Goal: Task Accomplishment & Management: Manage account settings

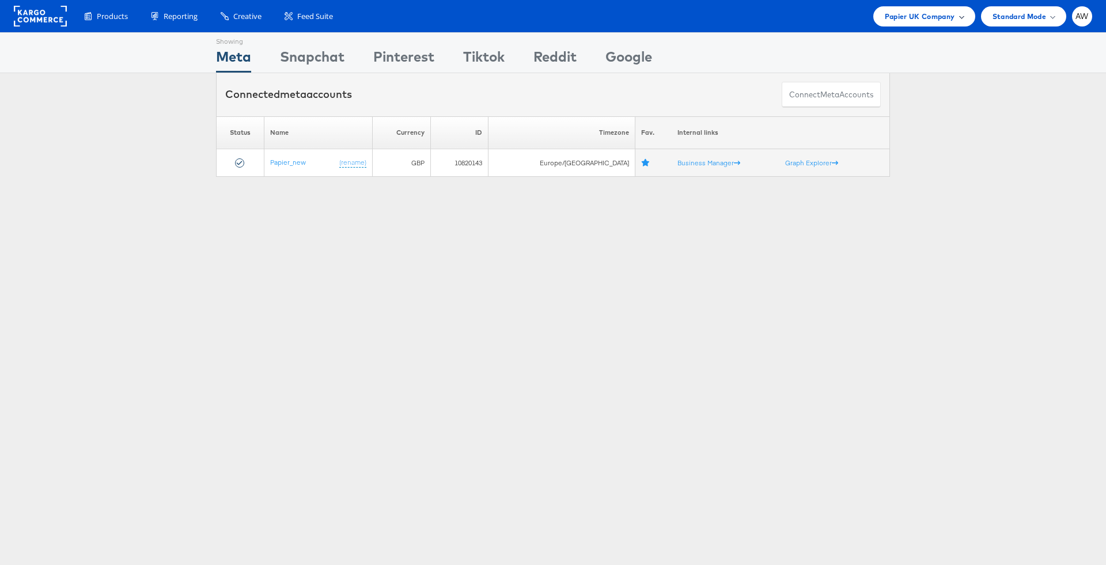
click at [953, 21] on span "Papier UK Company" at bounding box center [920, 16] width 70 height 12
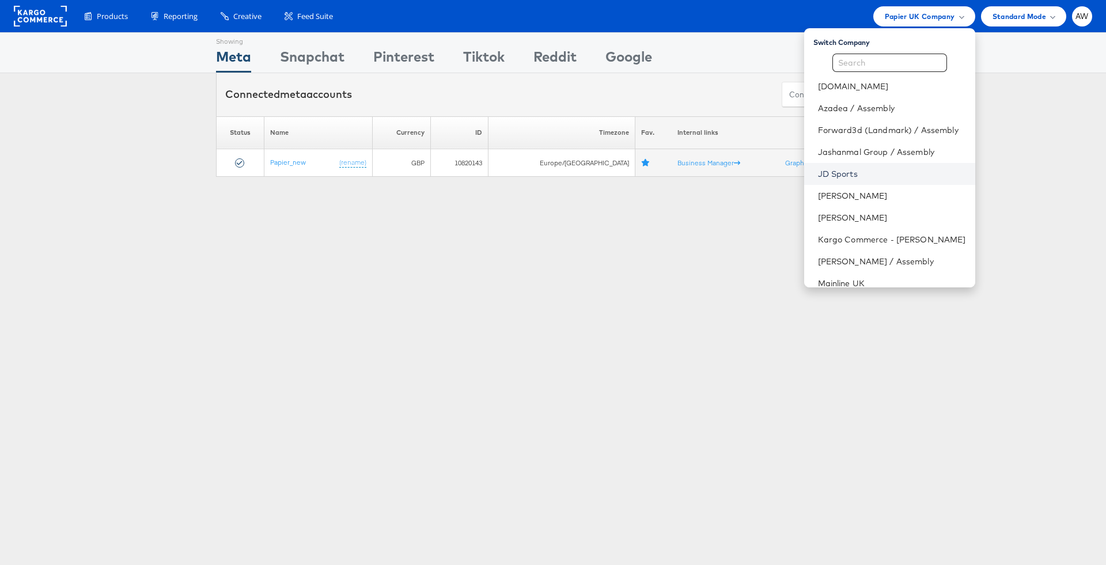
click at [856, 172] on link "JD Sports" at bounding box center [892, 174] width 148 height 12
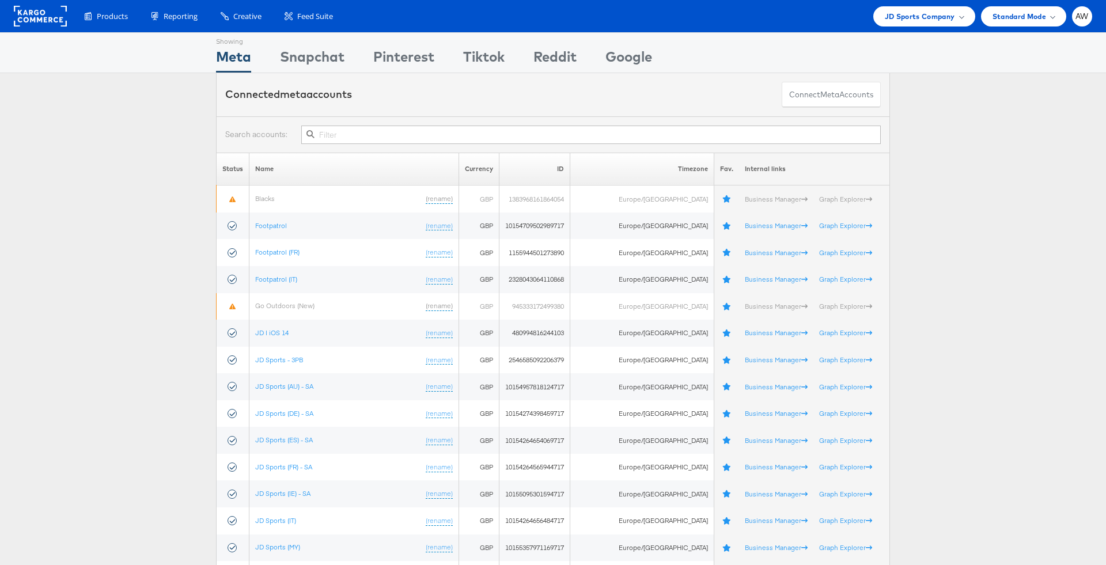
click at [633, 142] on input "text" at bounding box center [591, 135] width 580 height 18
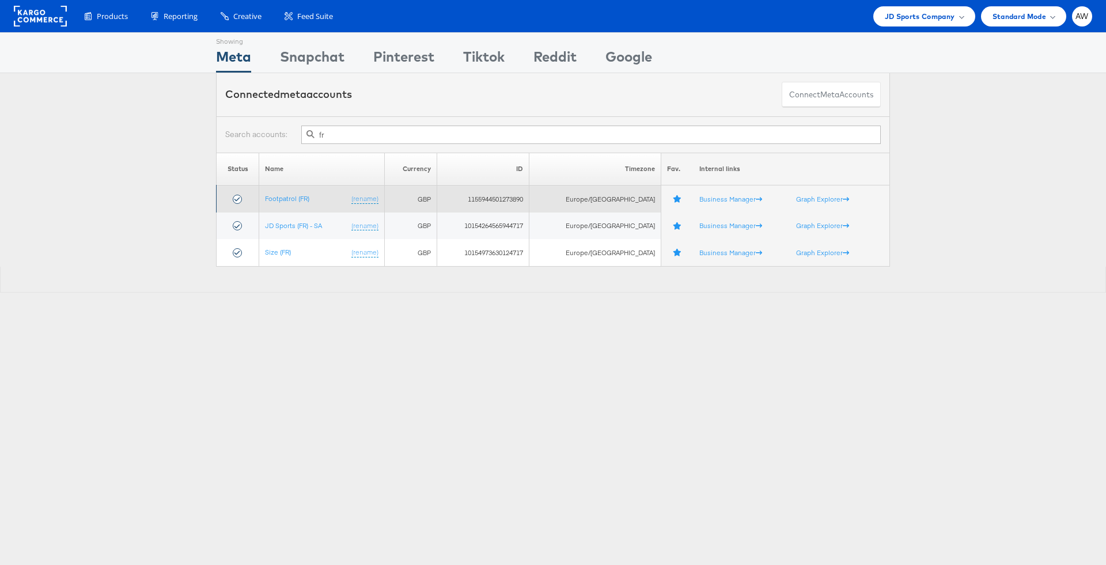
type input "f"
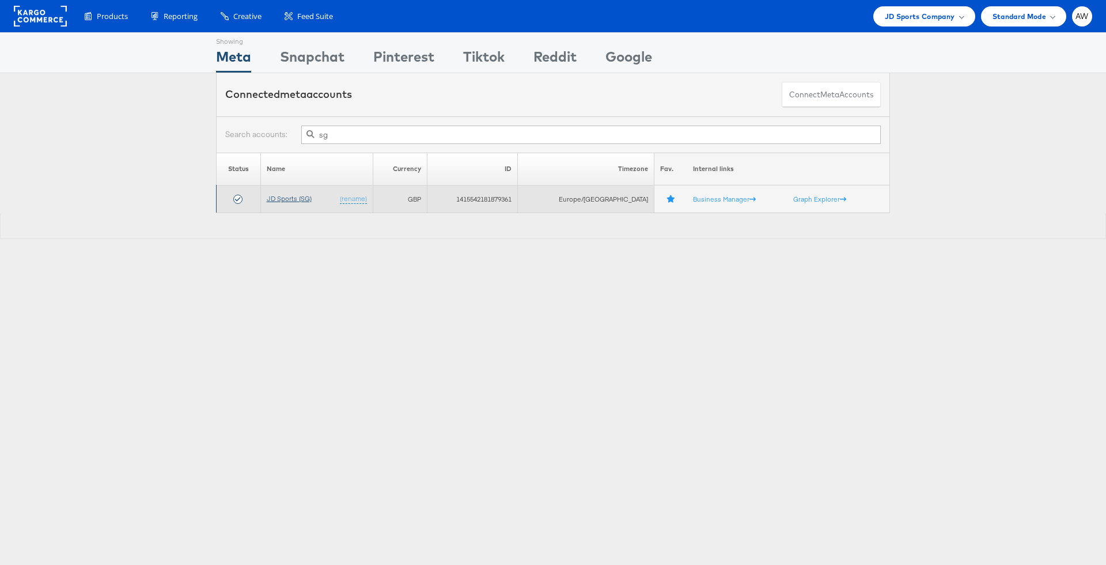
type input "sg"
click at [278, 198] on link "JD Sports (SG)" at bounding box center [289, 198] width 45 height 9
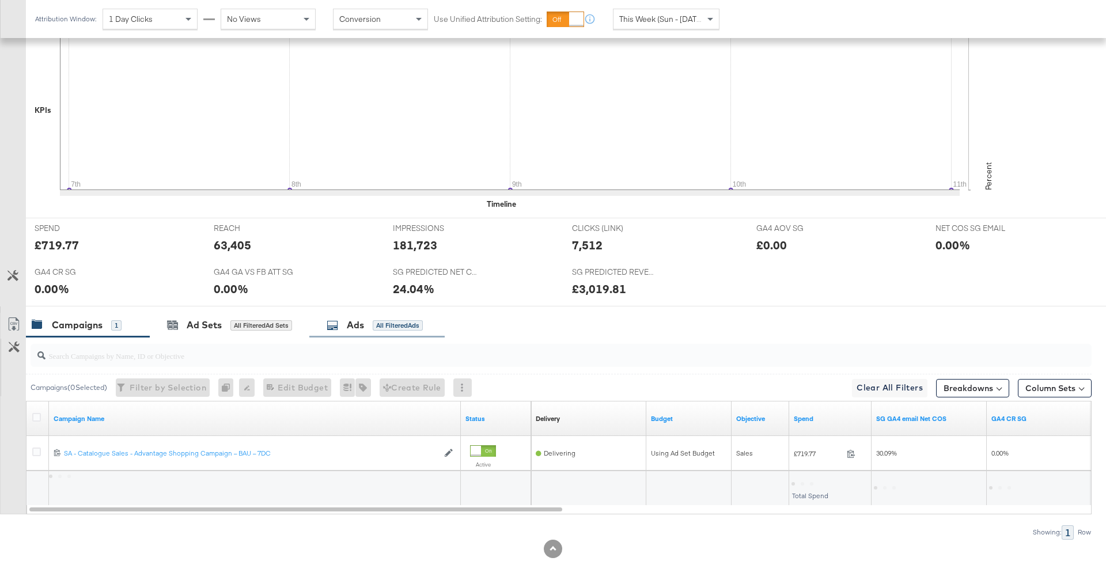
scroll to position [347, 0]
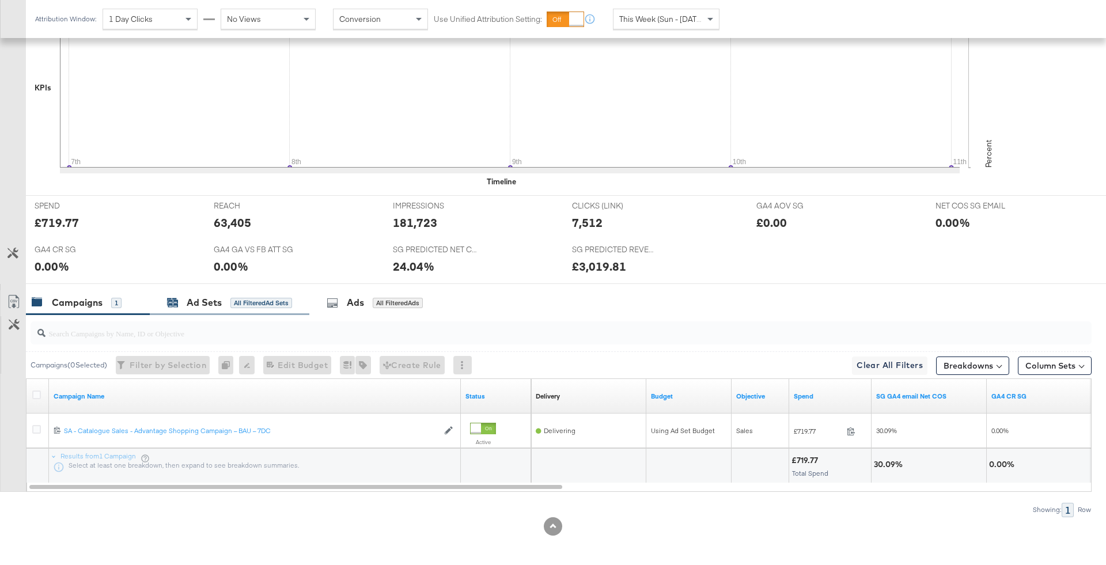
click at [216, 304] on div "Ad Sets" at bounding box center [204, 302] width 35 height 13
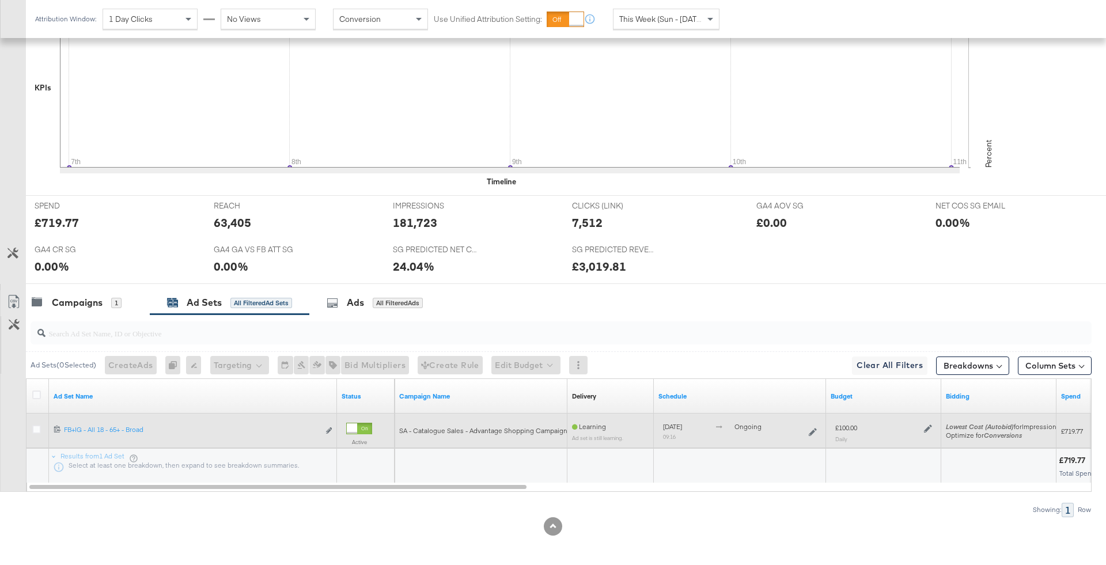
click at [930, 425] on icon at bounding box center [928, 429] width 8 height 8
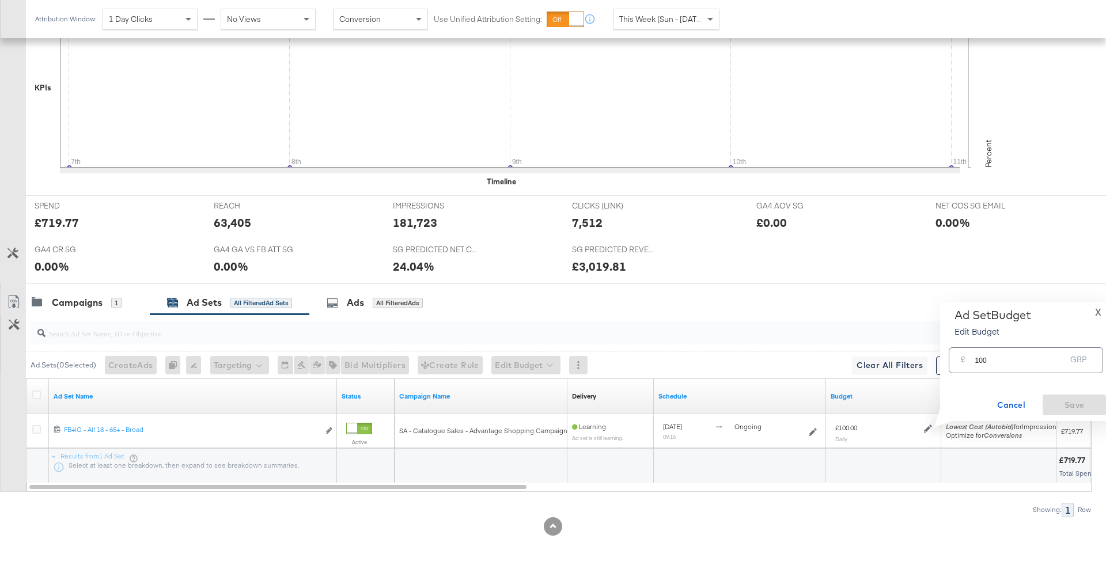
click at [991, 353] on input "100" at bounding box center [1020, 355] width 91 height 25
type input "40"
click at [1069, 413] on button "Save" at bounding box center [1074, 405] width 63 height 21
click at [387, 304] on div "All Filtered Ads" at bounding box center [398, 303] width 50 height 10
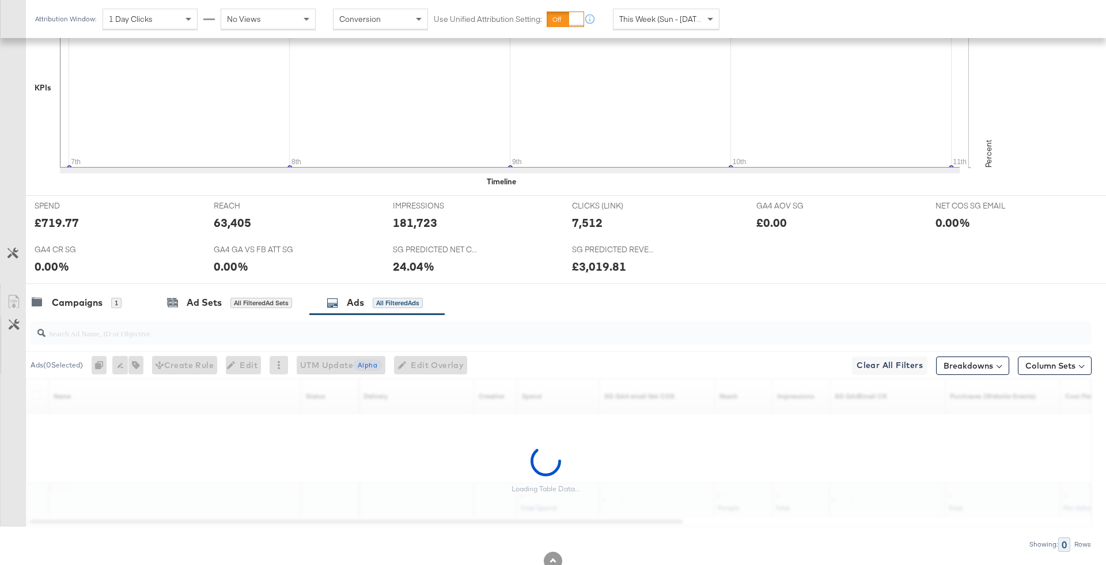
scroll to position [382, 0]
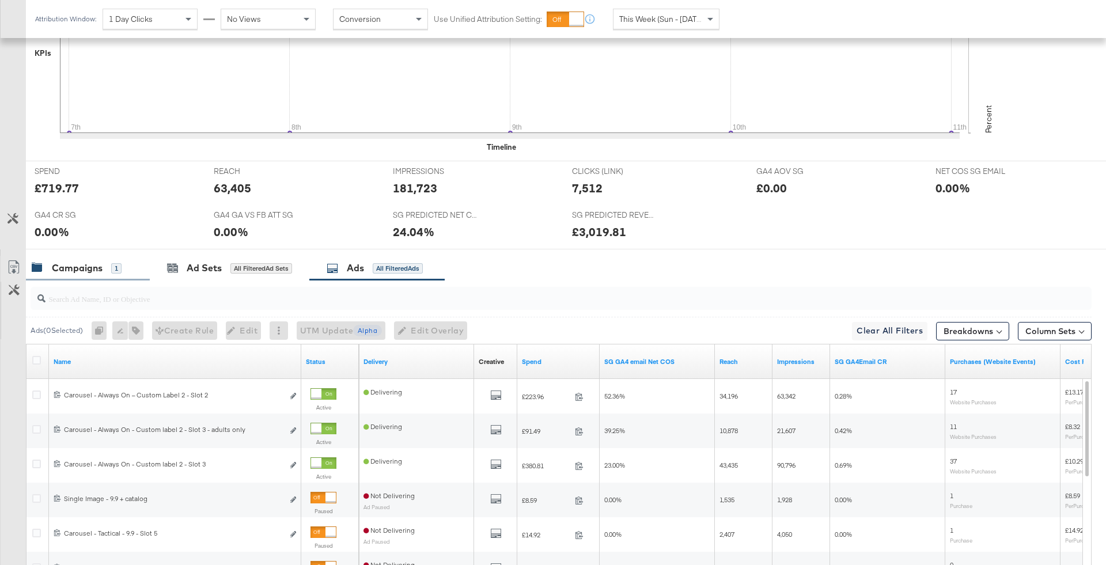
click at [103, 263] on div "Campaigns 1" at bounding box center [77, 268] width 90 height 13
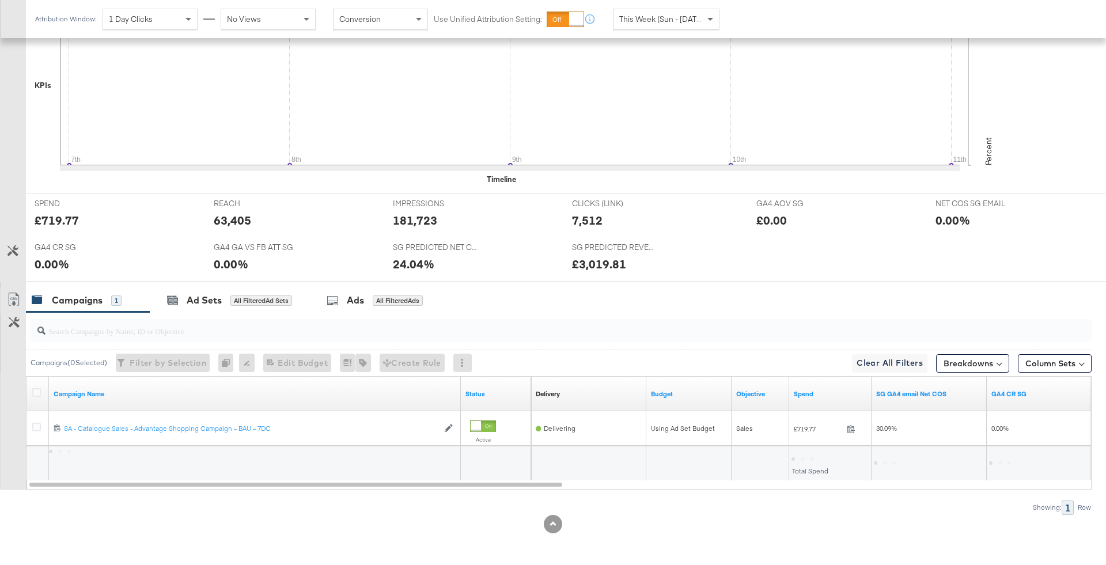
scroll to position [347, 0]
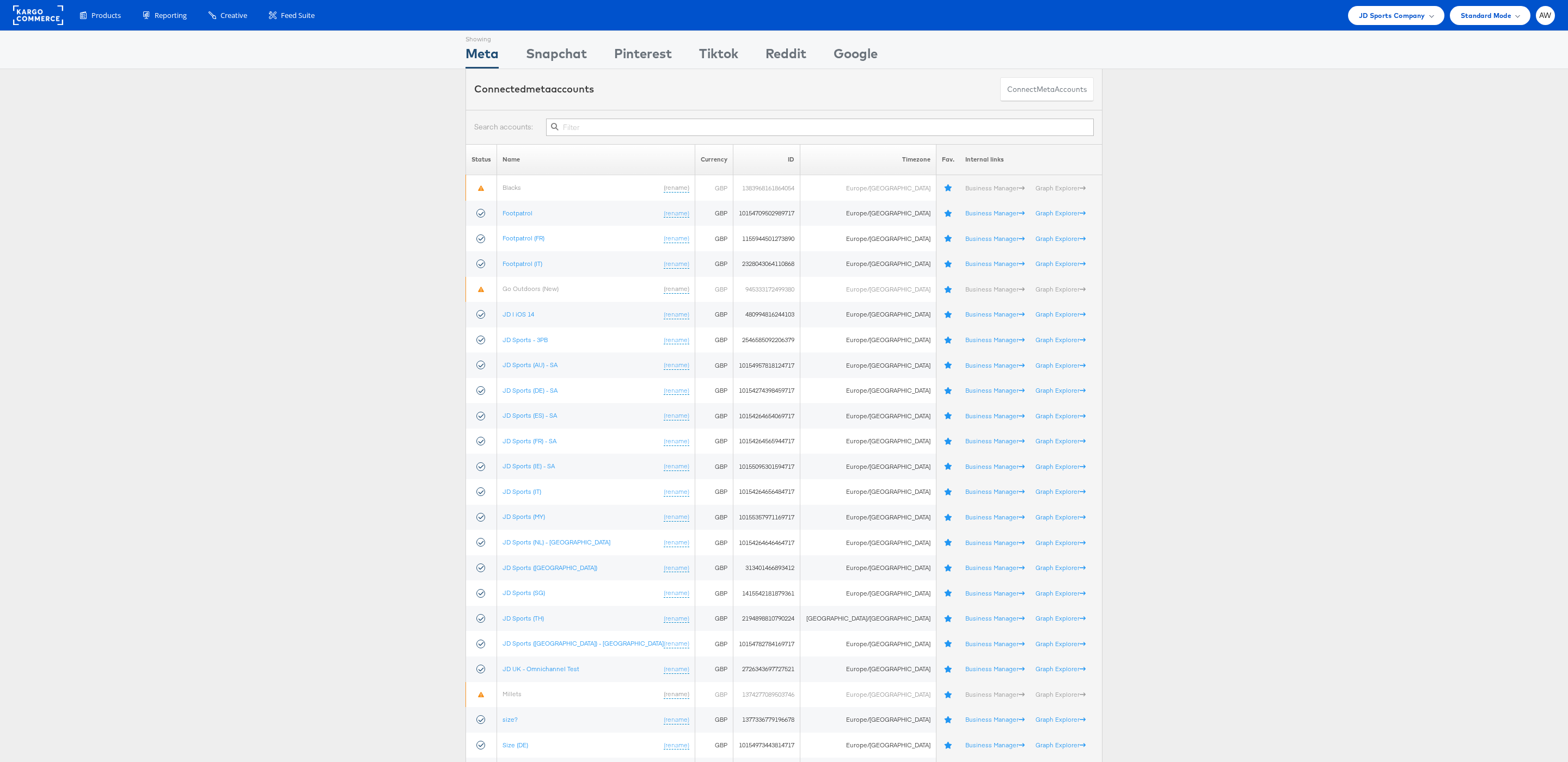
click at [643, 130] on input "text" at bounding box center [820, 127] width 548 height 17
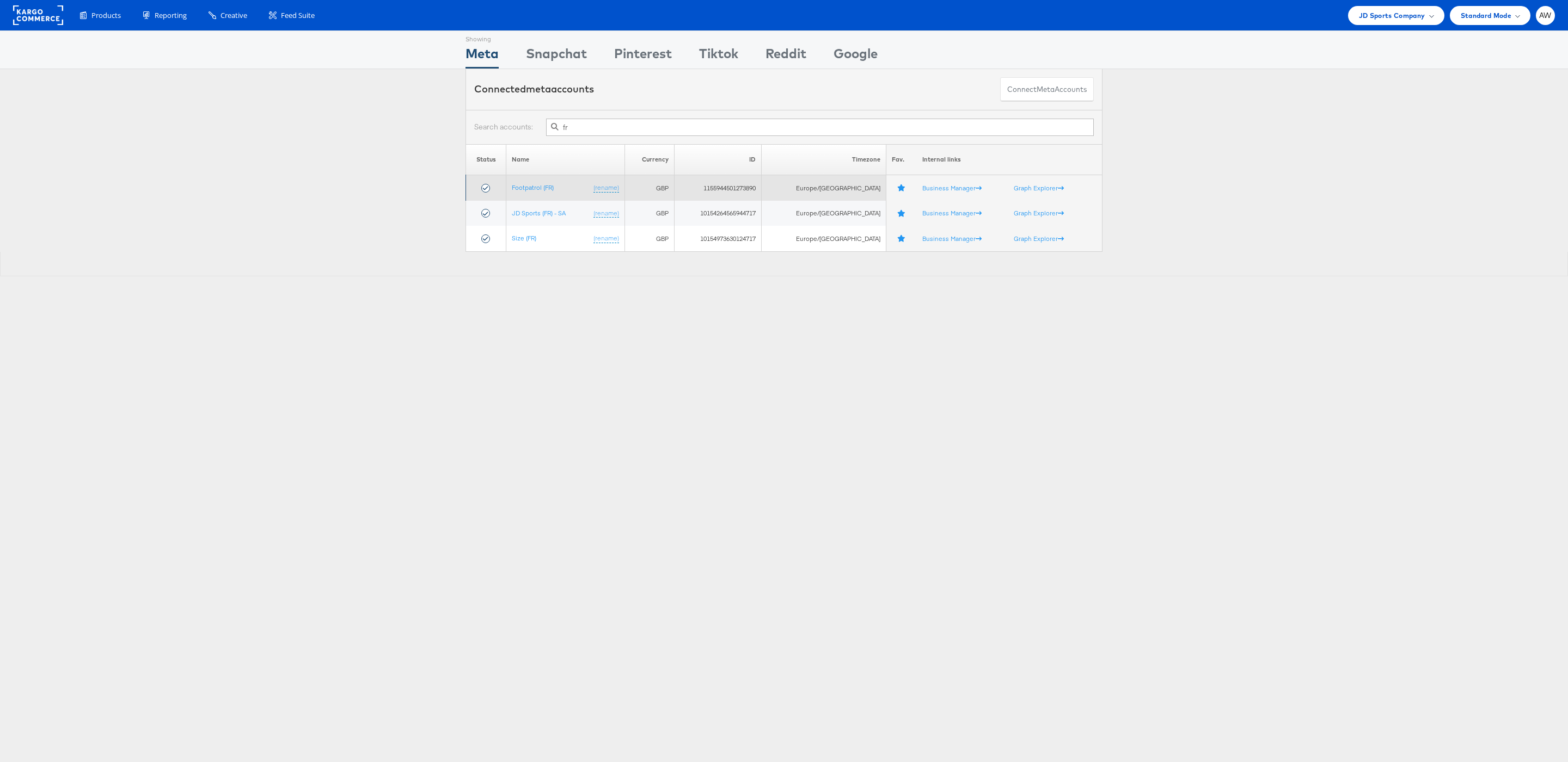
type input "f"
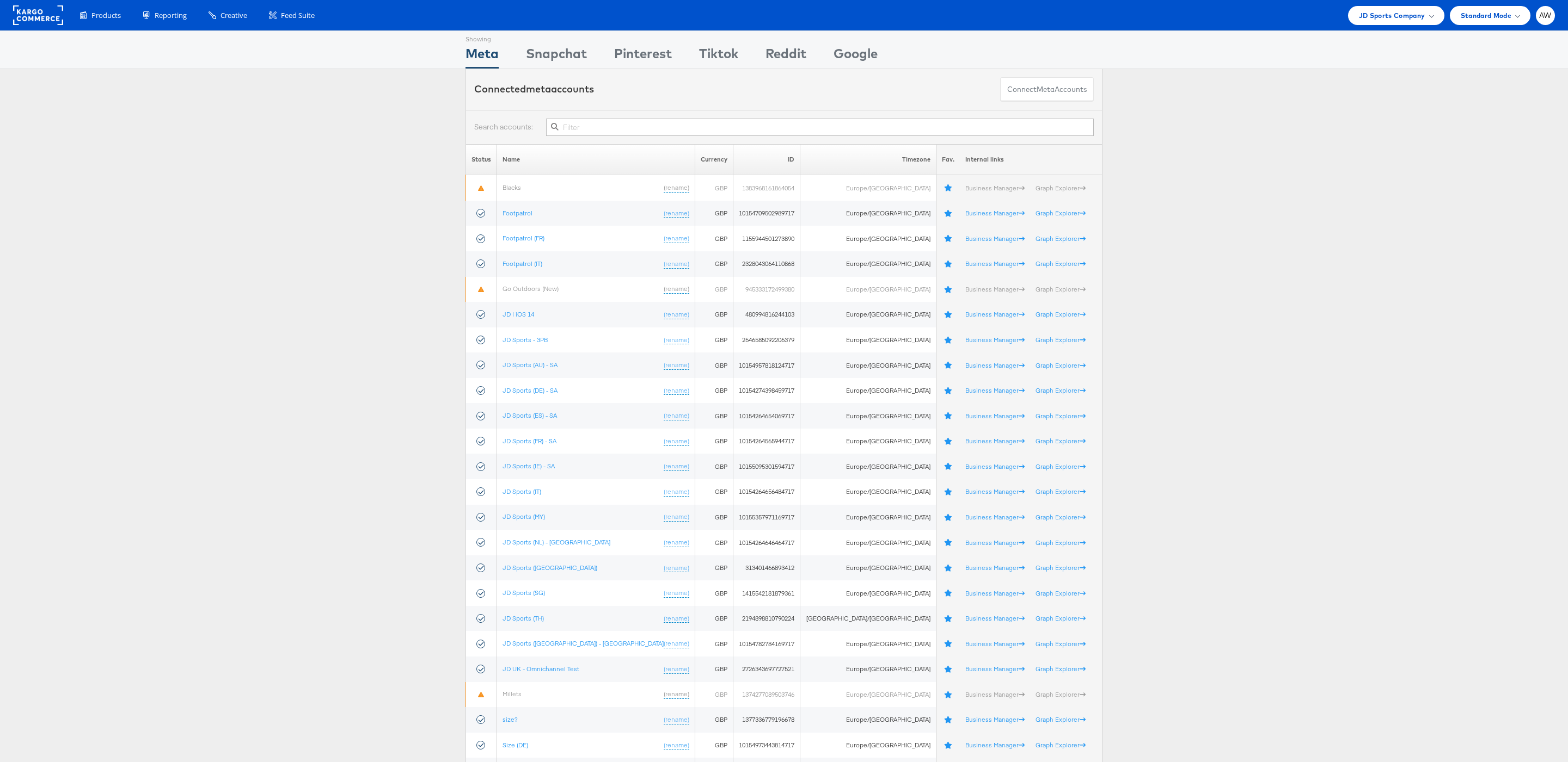
type input "t"
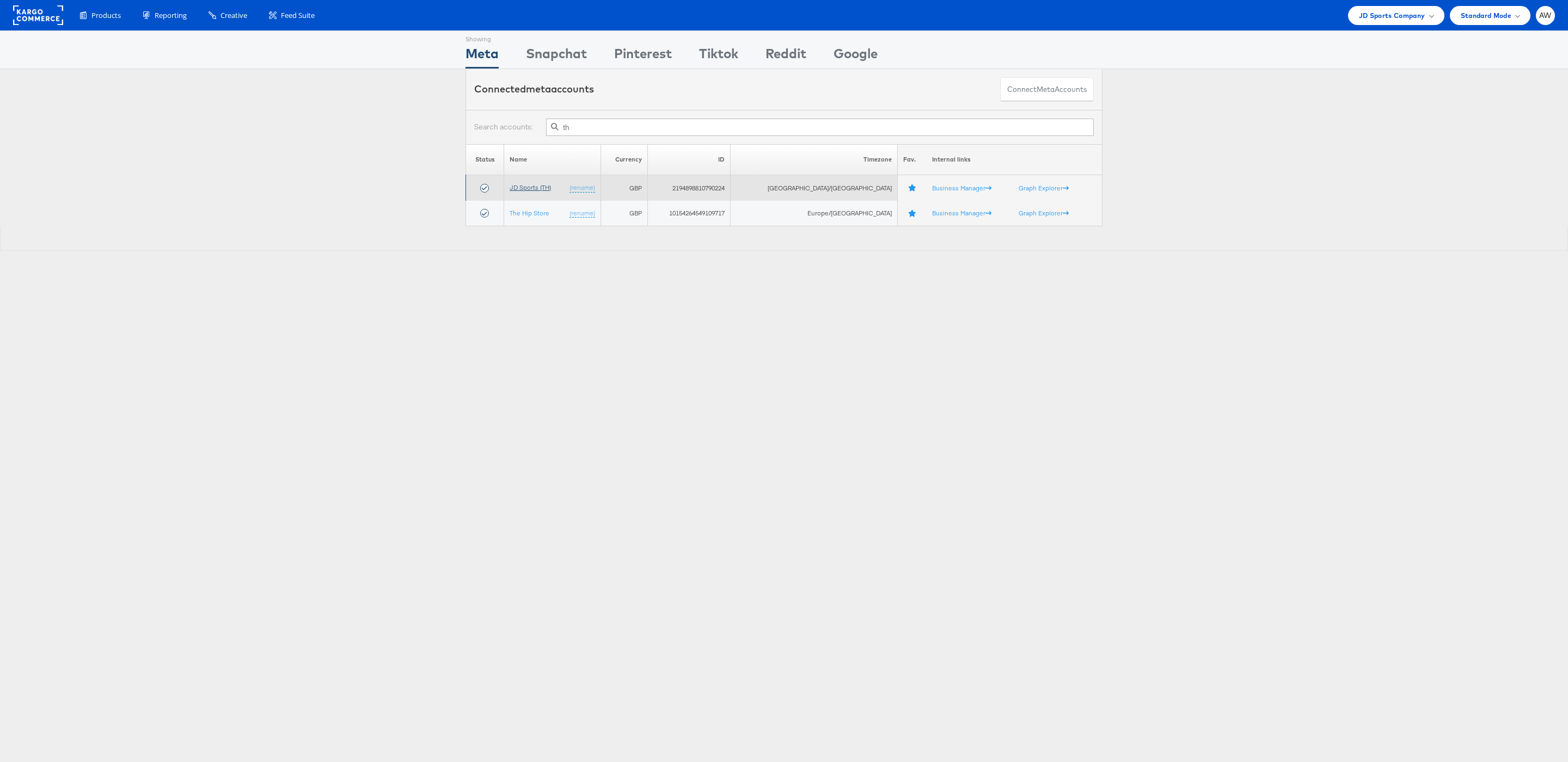
type input "th"
click at [539, 188] on link "JD Sports (TH)" at bounding box center [530, 187] width 42 height 8
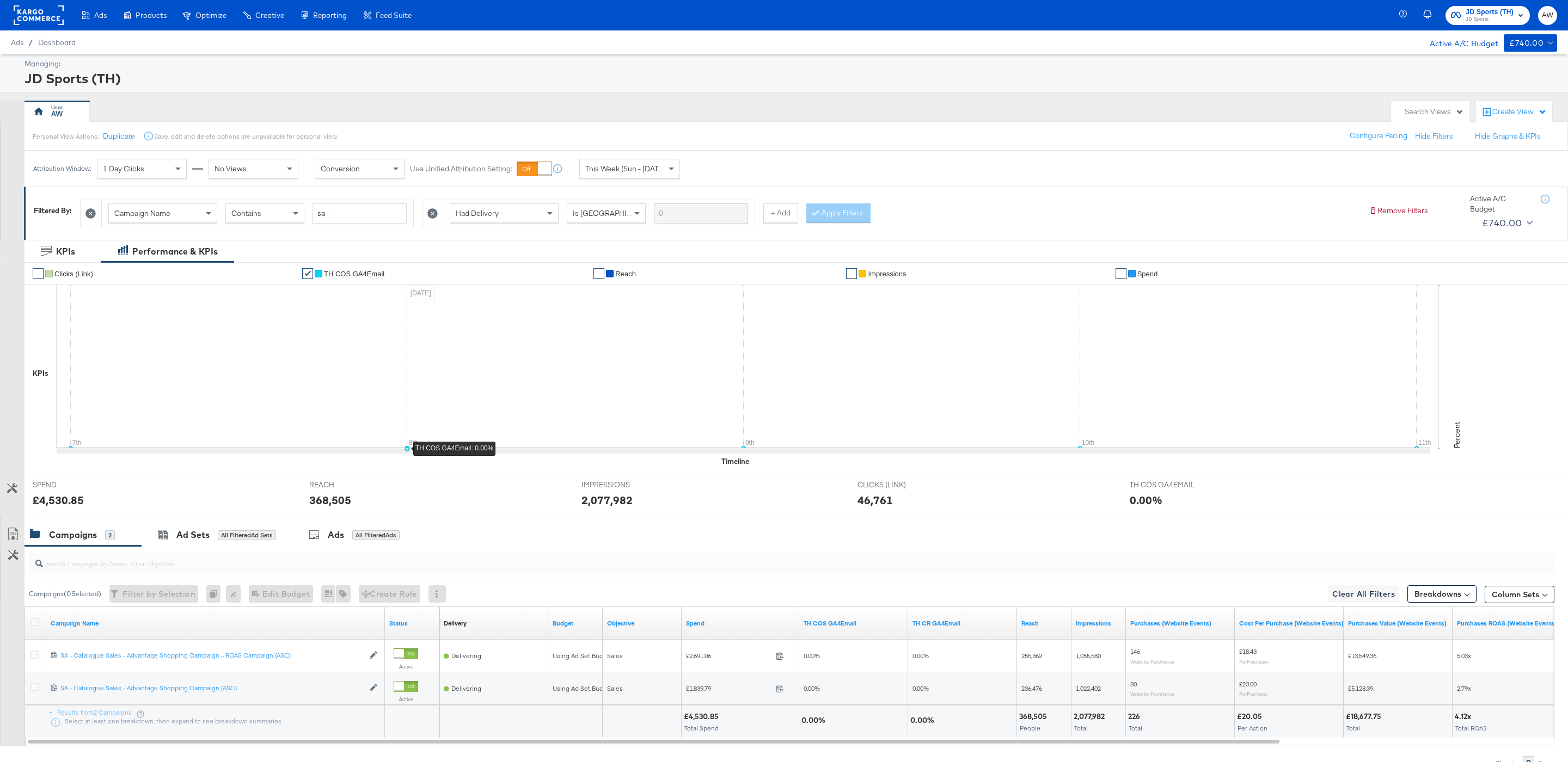
scroll to position [59, 0]
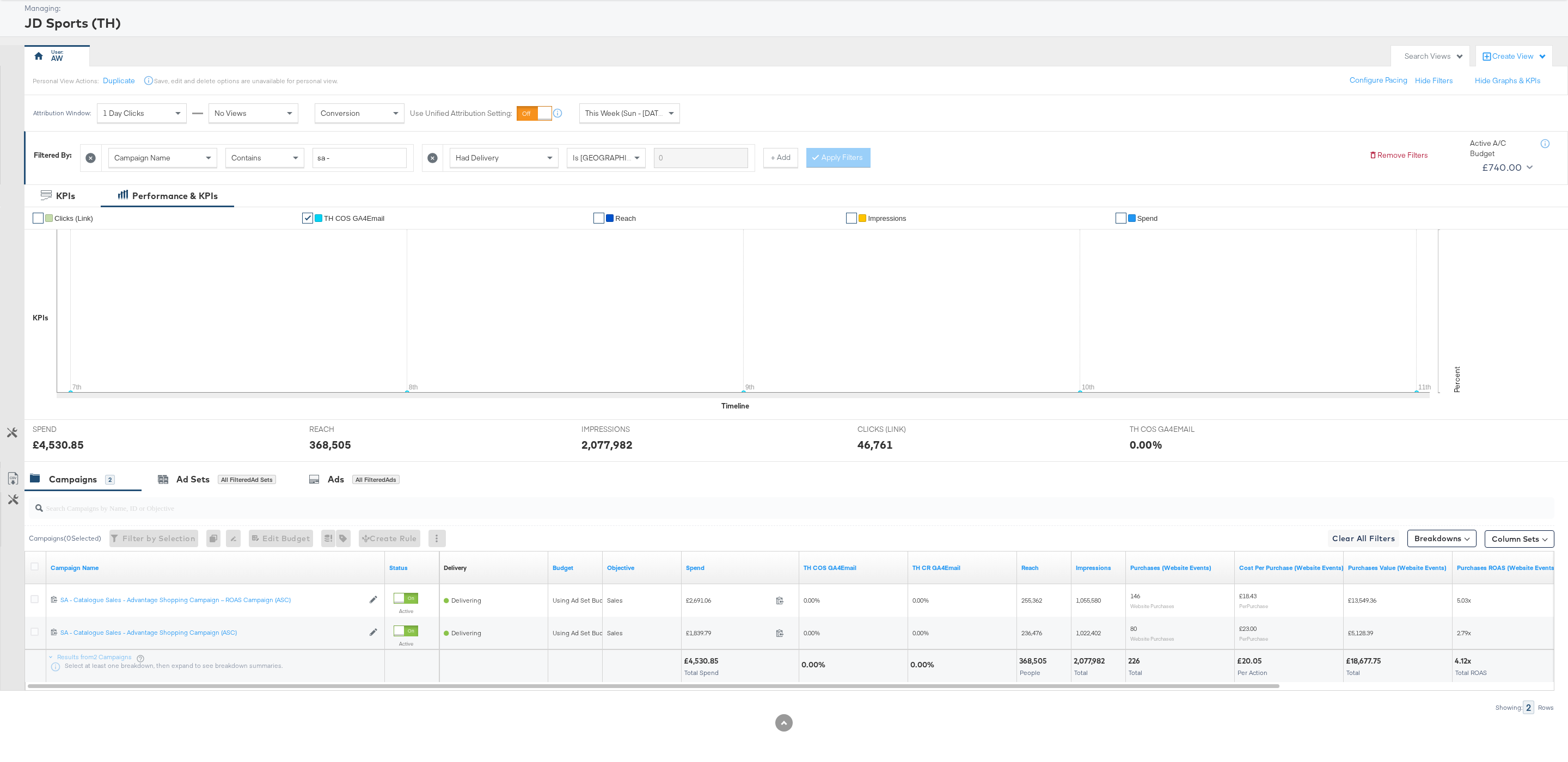
click at [36, 561] on div at bounding box center [36, 567] width 20 height 20
click at [36, 567] on icon at bounding box center [34, 567] width 9 height 8
click at [0, 0] on input "checkbox" at bounding box center [0, 0] width 0 height 0
click at [226, 495] on input "search" at bounding box center [726, 503] width 1367 height 21
click at [218, 479] on div "for 2 Campaigns" at bounding box center [245, 480] width 54 height 9
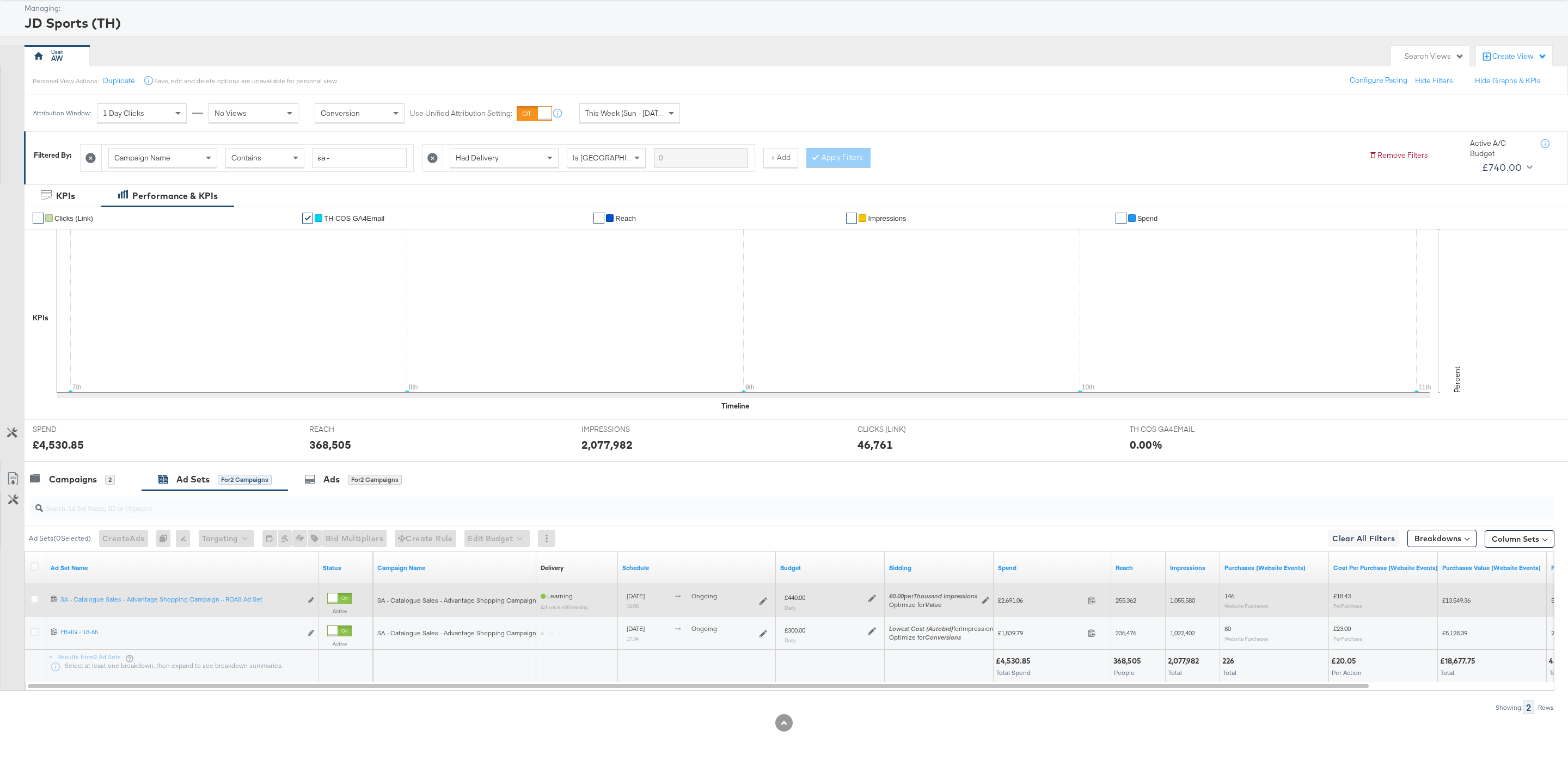
click at [872, 597] on icon at bounding box center [872, 599] width 8 height 8
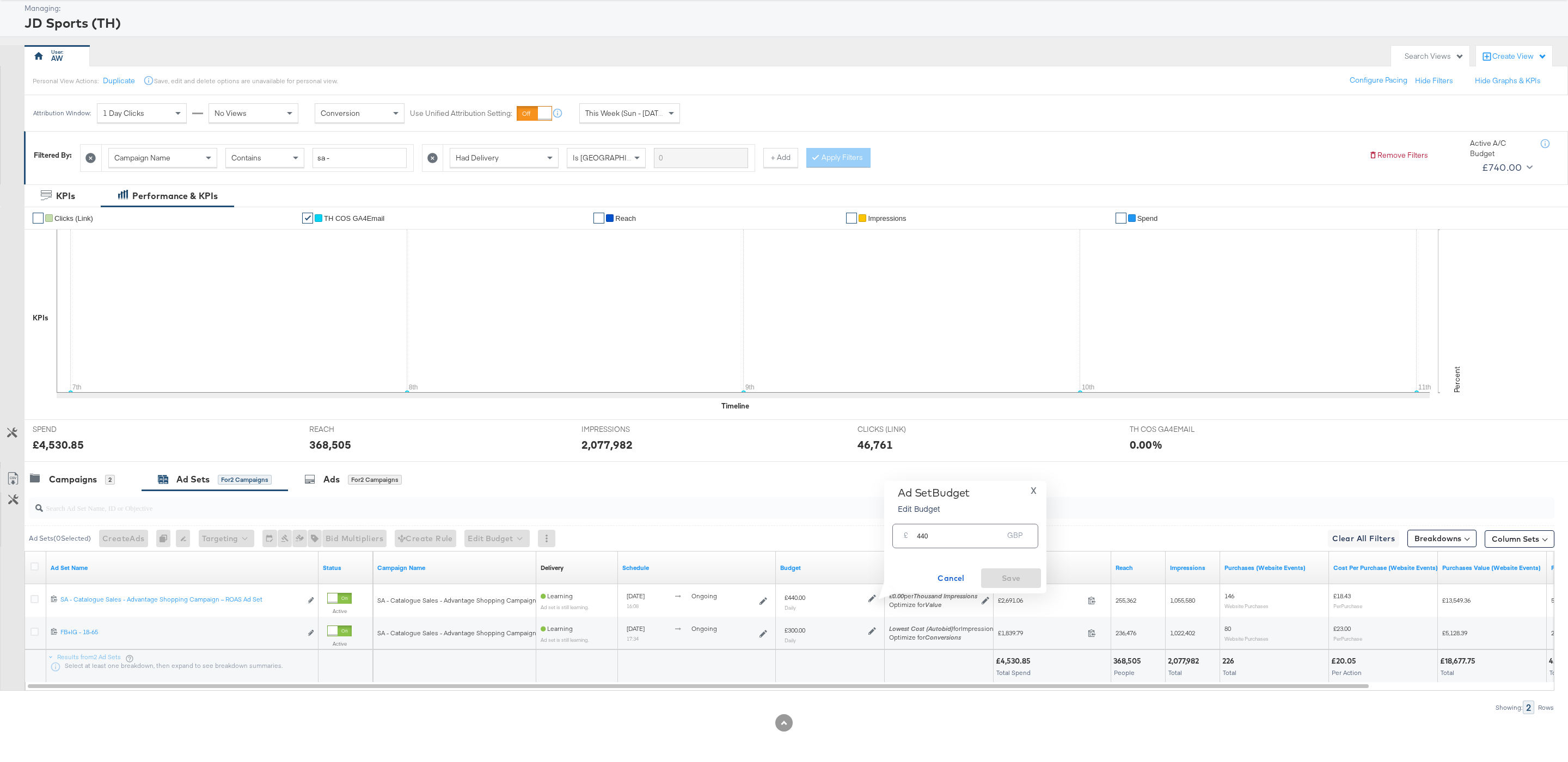
click at [931, 534] on input "440" at bounding box center [959, 532] width 86 height 24
type input "340"
click at [1005, 586] on button "Save" at bounding box center [1010, 578] width 60 height 20
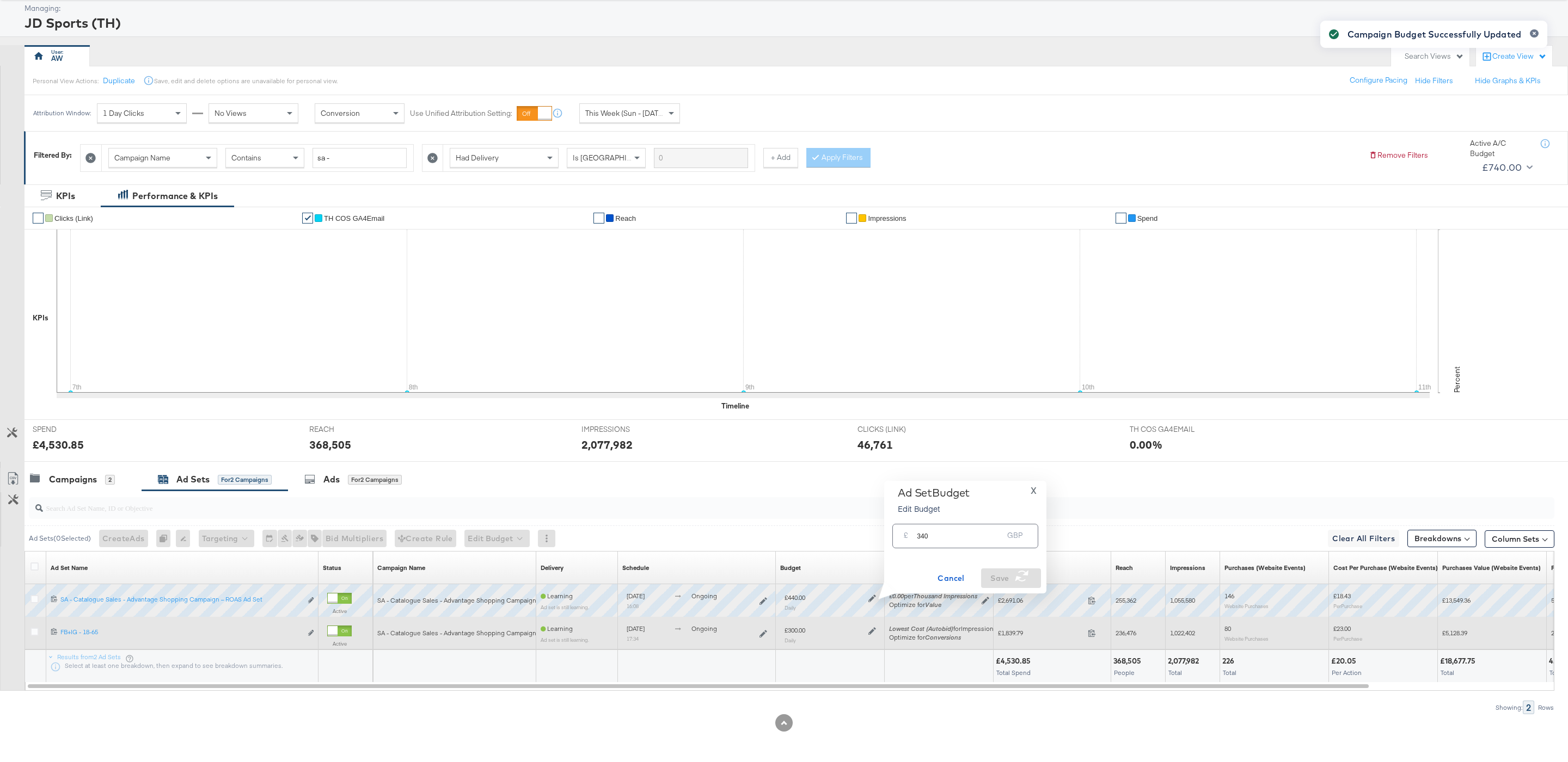
click at [876, 628] on icon at bounding box center [872, 631] width 8 height 8
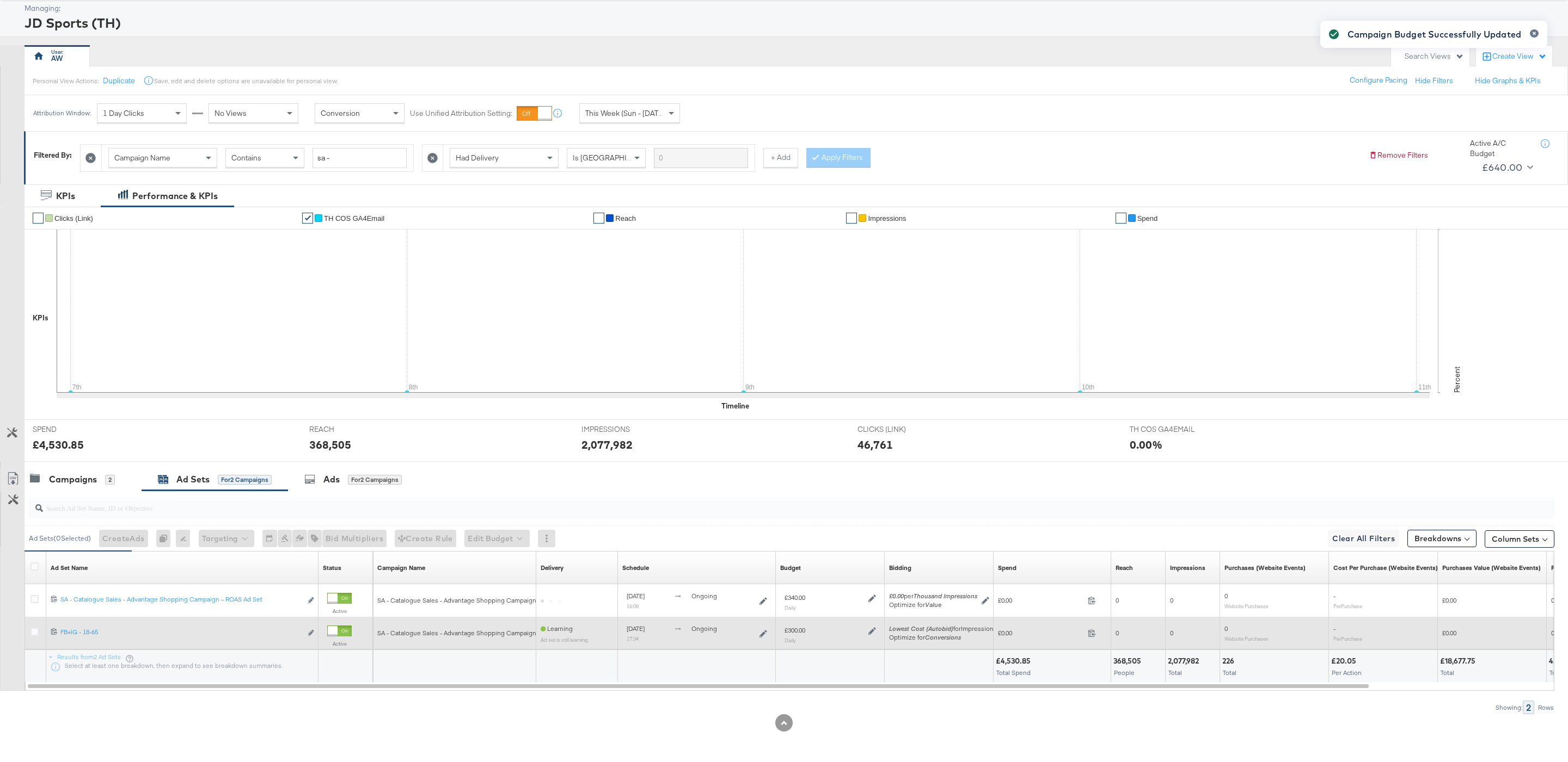
click at [873, 630] on icon at bounding box center [872, 631] width 8 height 8
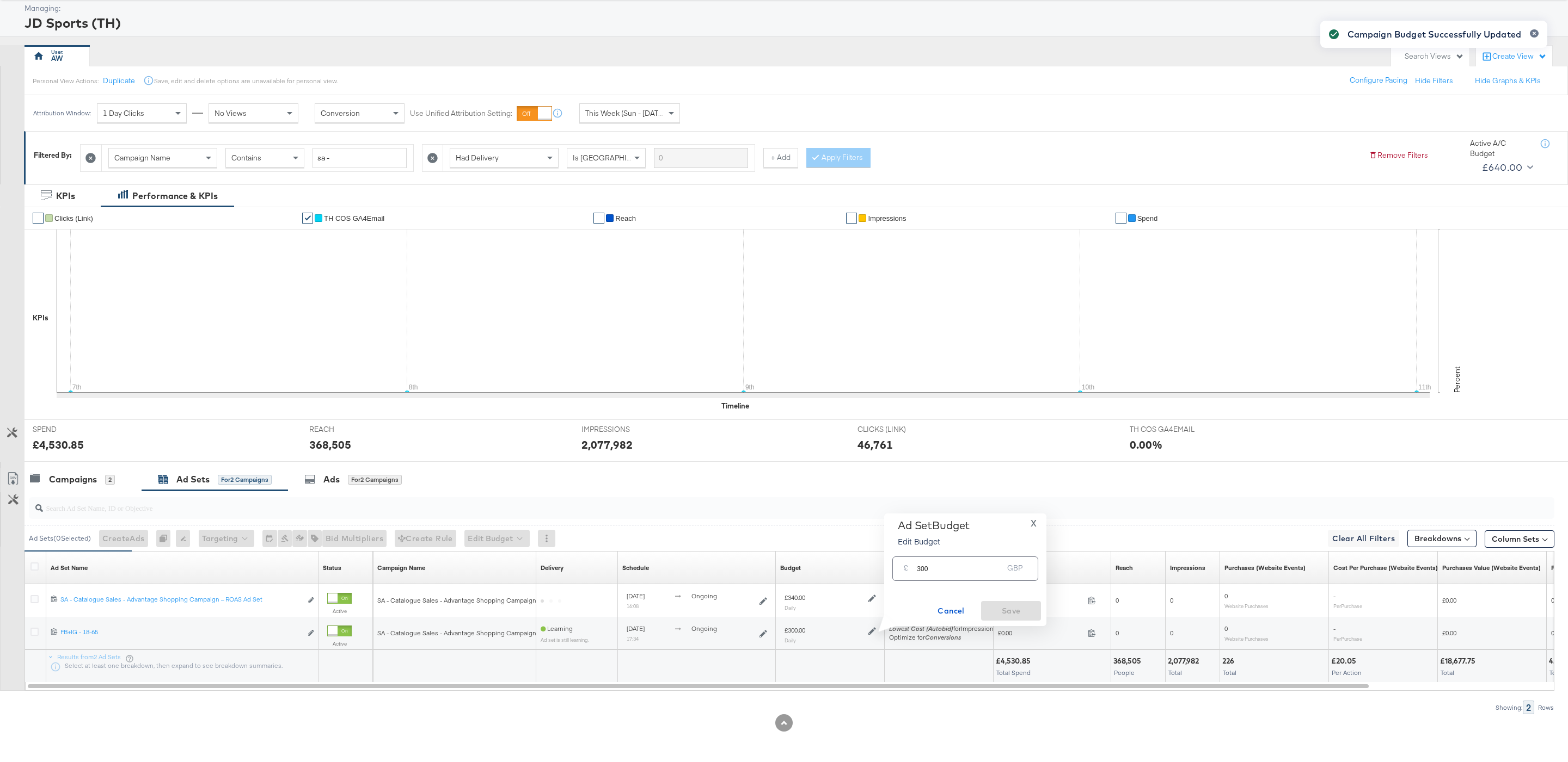
click at [950, 572] on input "300" at bounding box center [959, 564] width 86 height 24
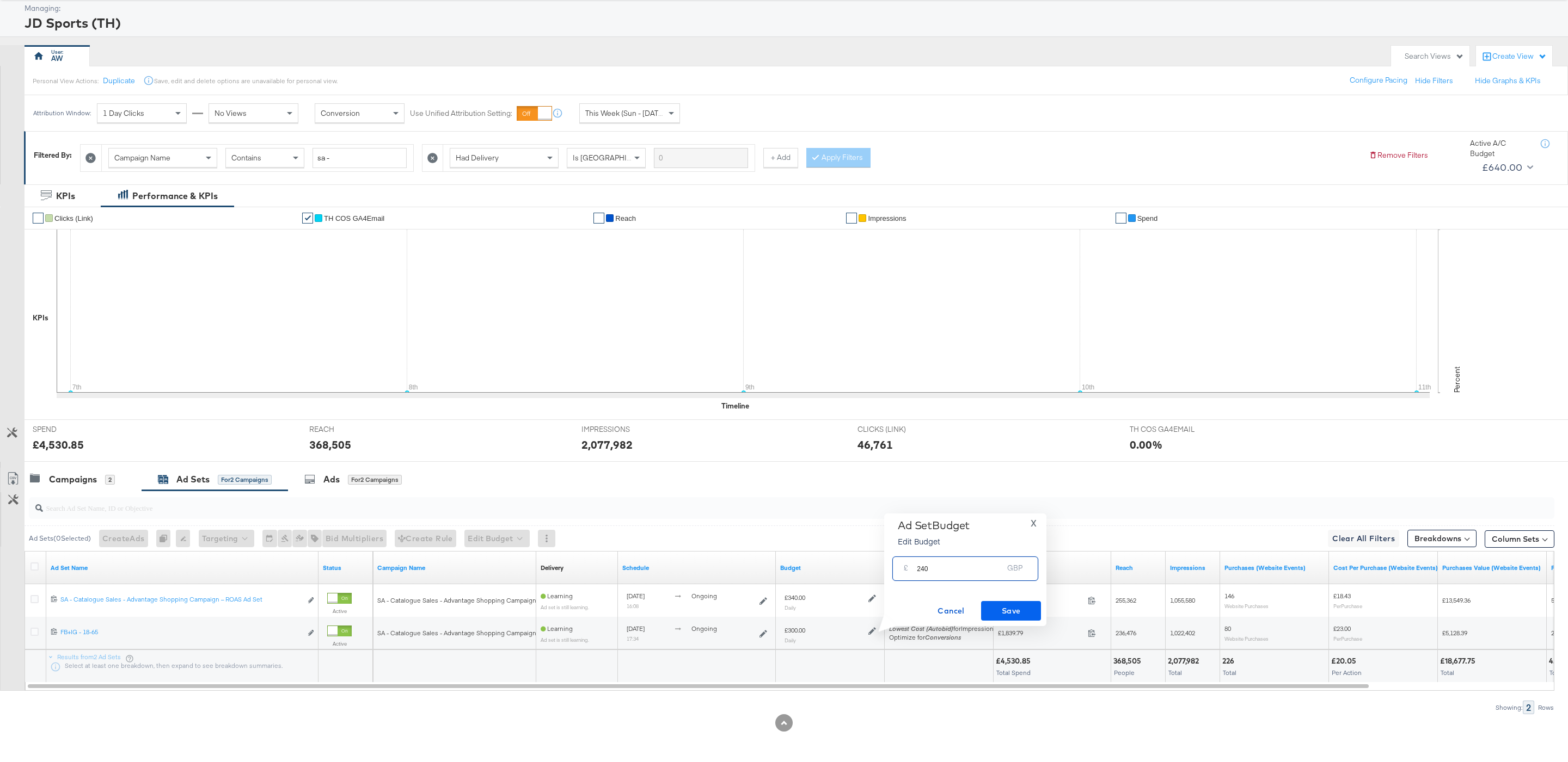
type input "240"
click at [1031, 615] on span "Save" at bounding box center [1011, 611] width 51 height 13
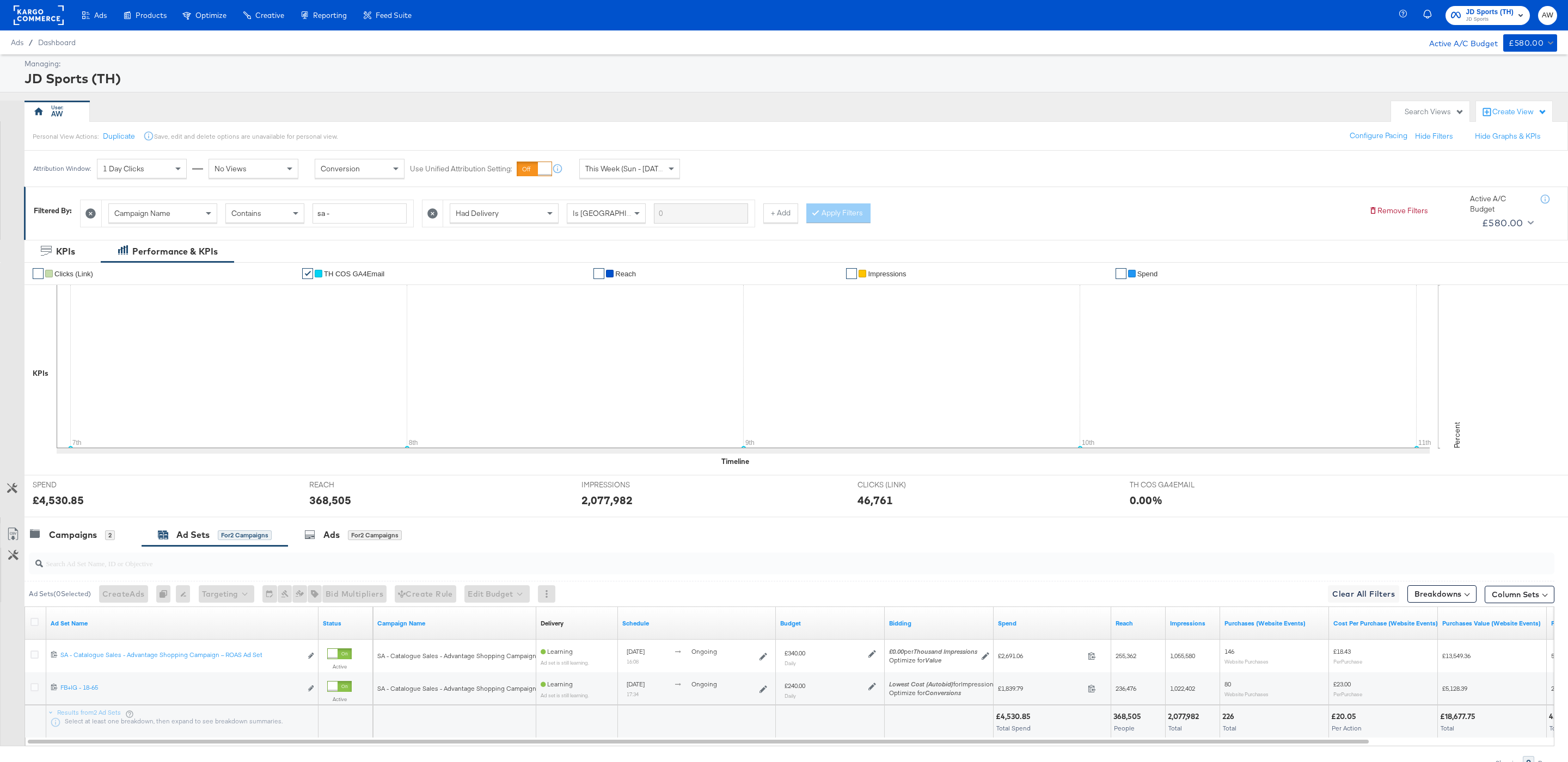
click at [1504, 19] on span "JD Sports" at bounding box center [1490, 19] width 48 height 8
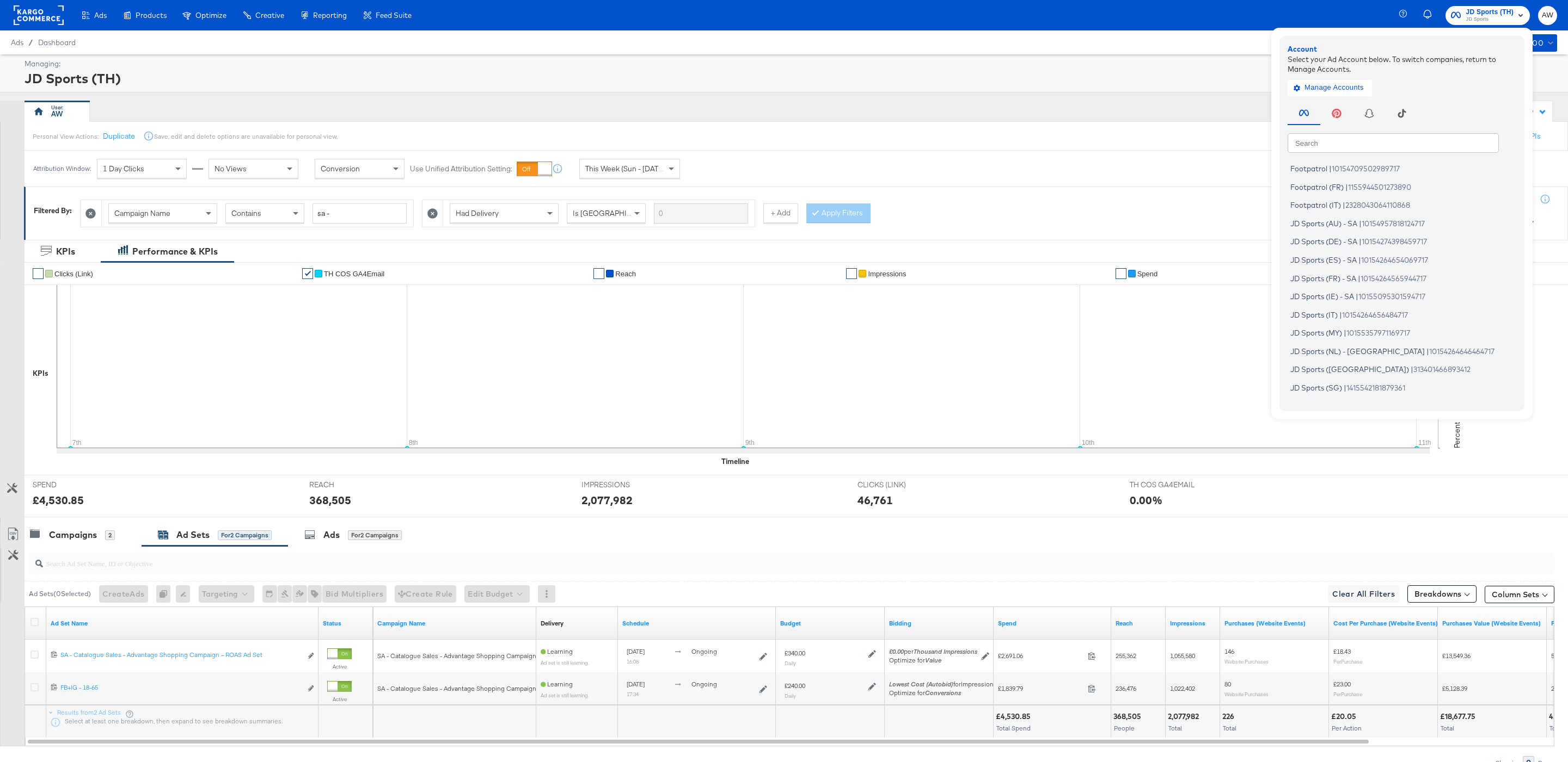
click at [1423, 146] on input "text" at bounding box center [1393, 143] width 212 height 20
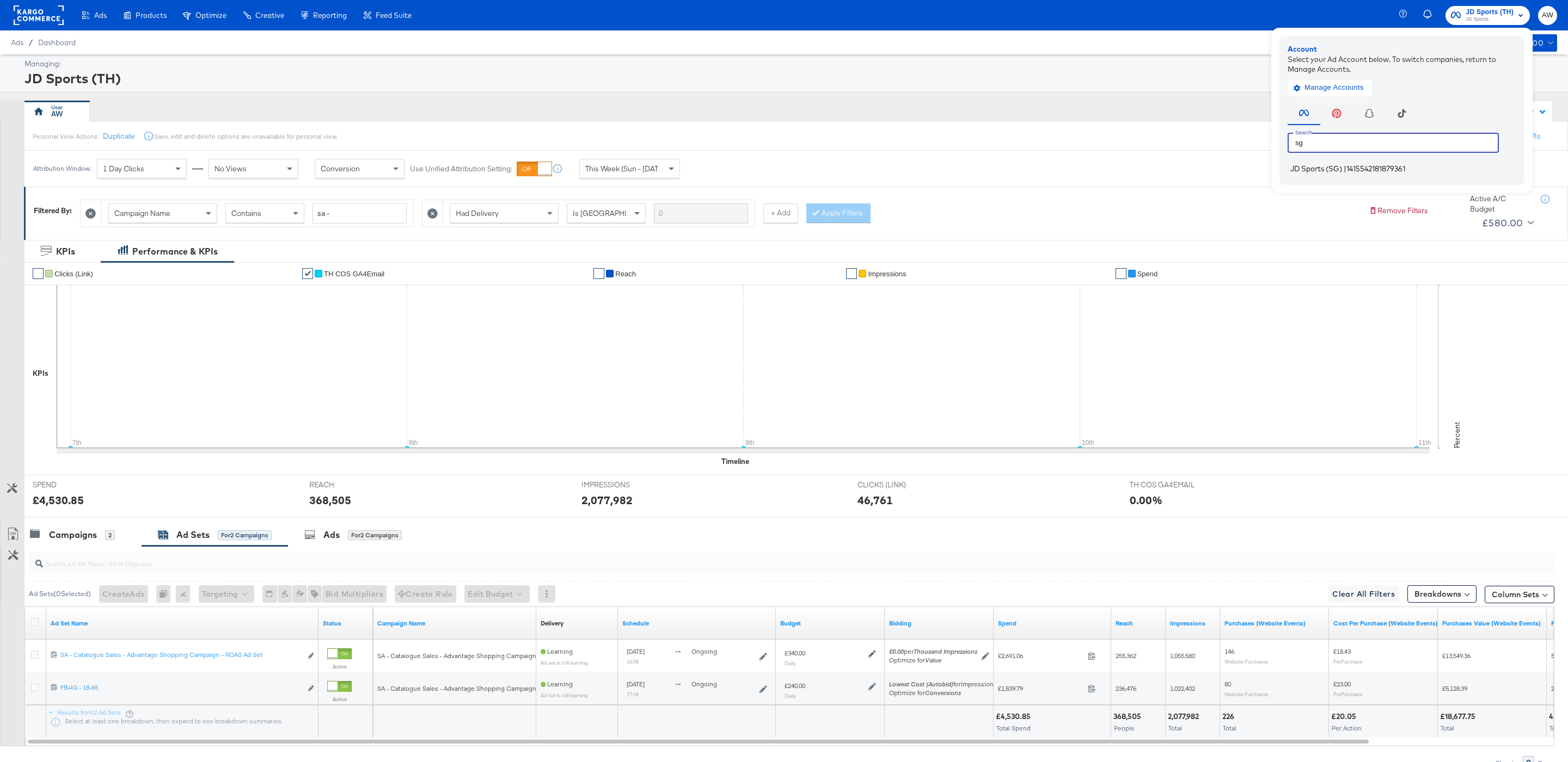
type input "sg"
click at [1318, 174] on li "JD Sports (SG) | 1415542181879361" at bounding box center [1405, 169] width 234 height 16
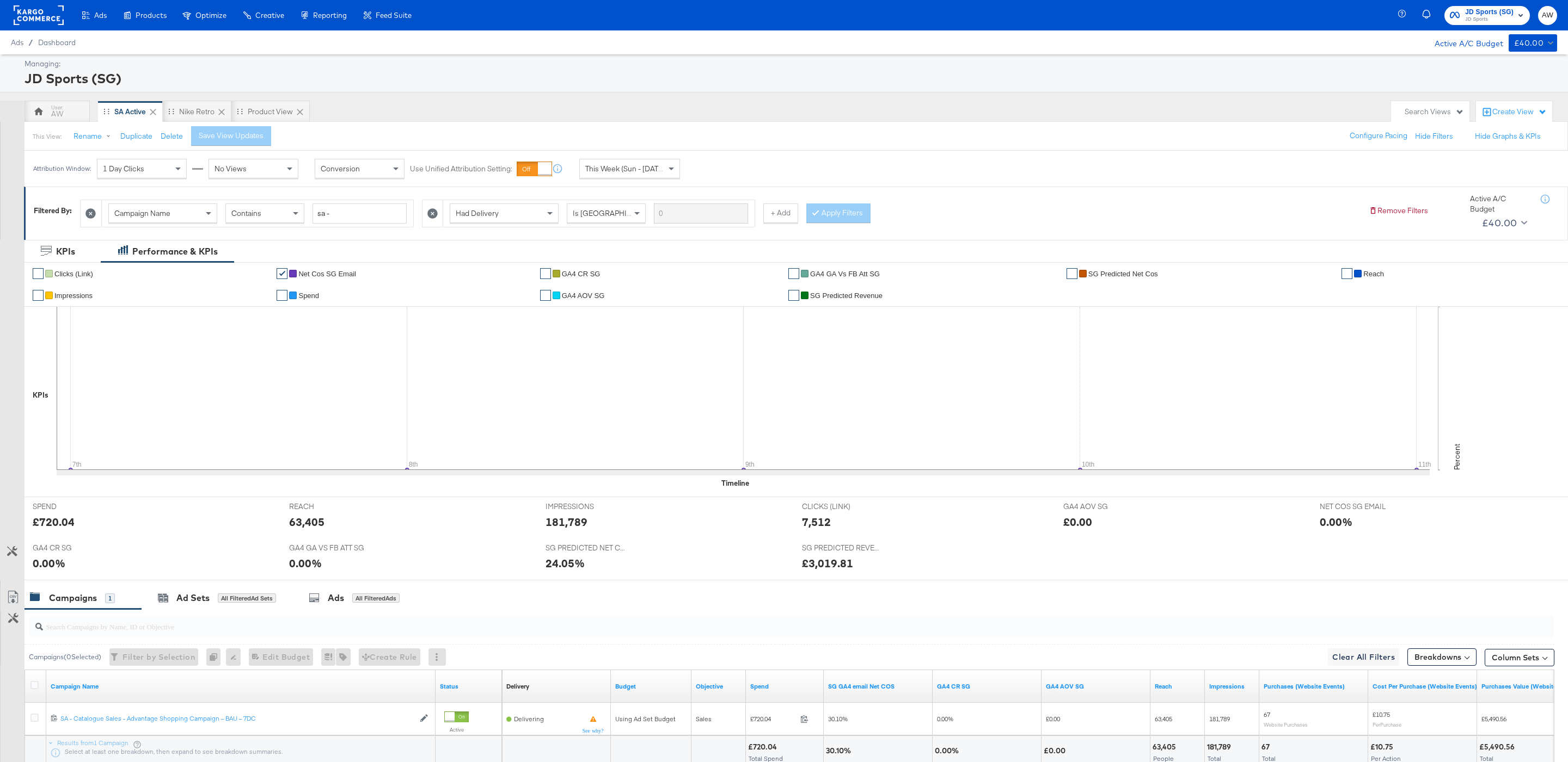
scroll to position [90, 0]
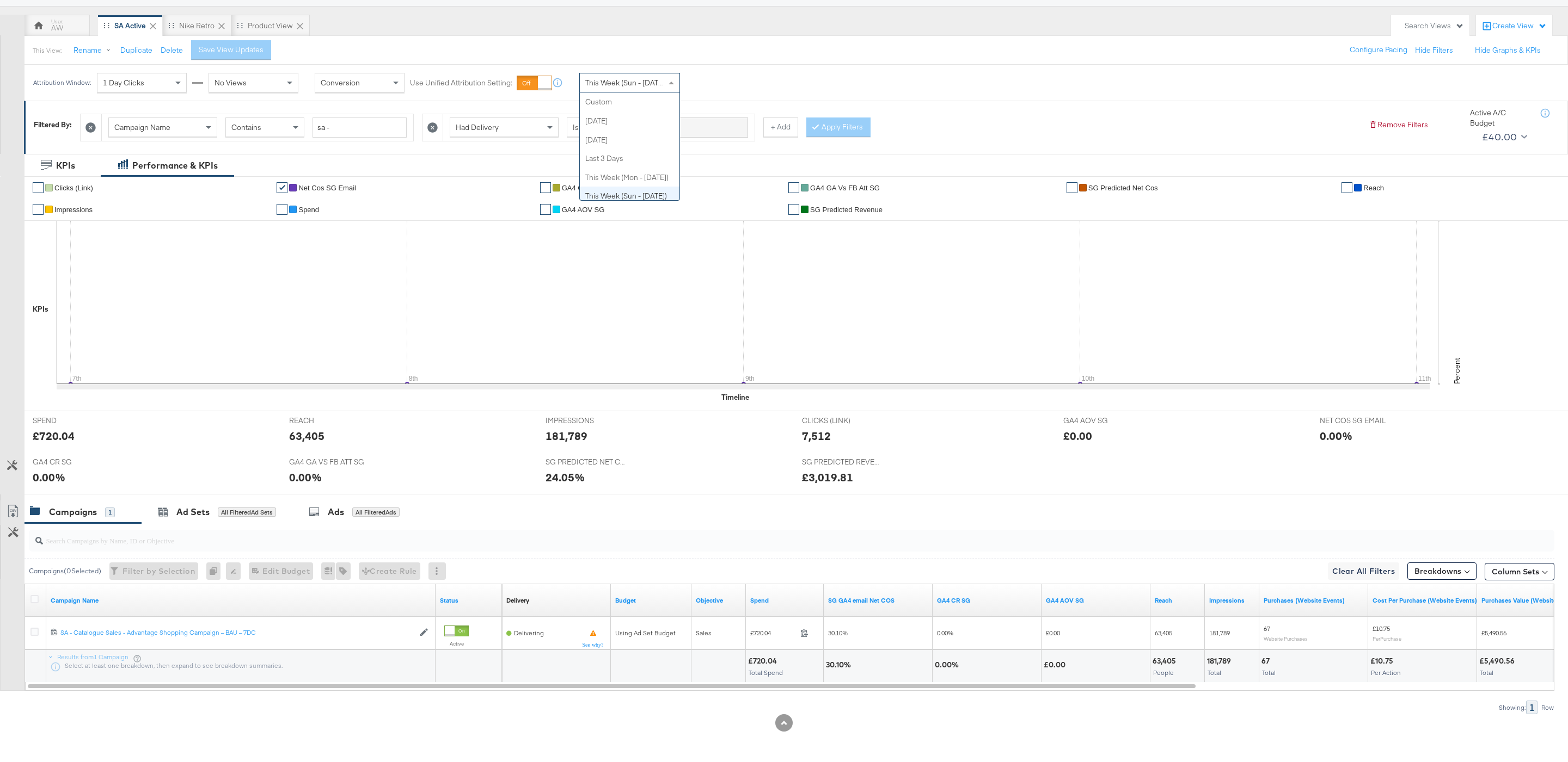
click at [645, 88] on div "This Week (Sun - [DATE])" at bounding box center [629, 83] width 99 height 19
click at [231, 509] on div "All Filtered Ad Sets" at bounding box center [247, 513] width 59 height 9
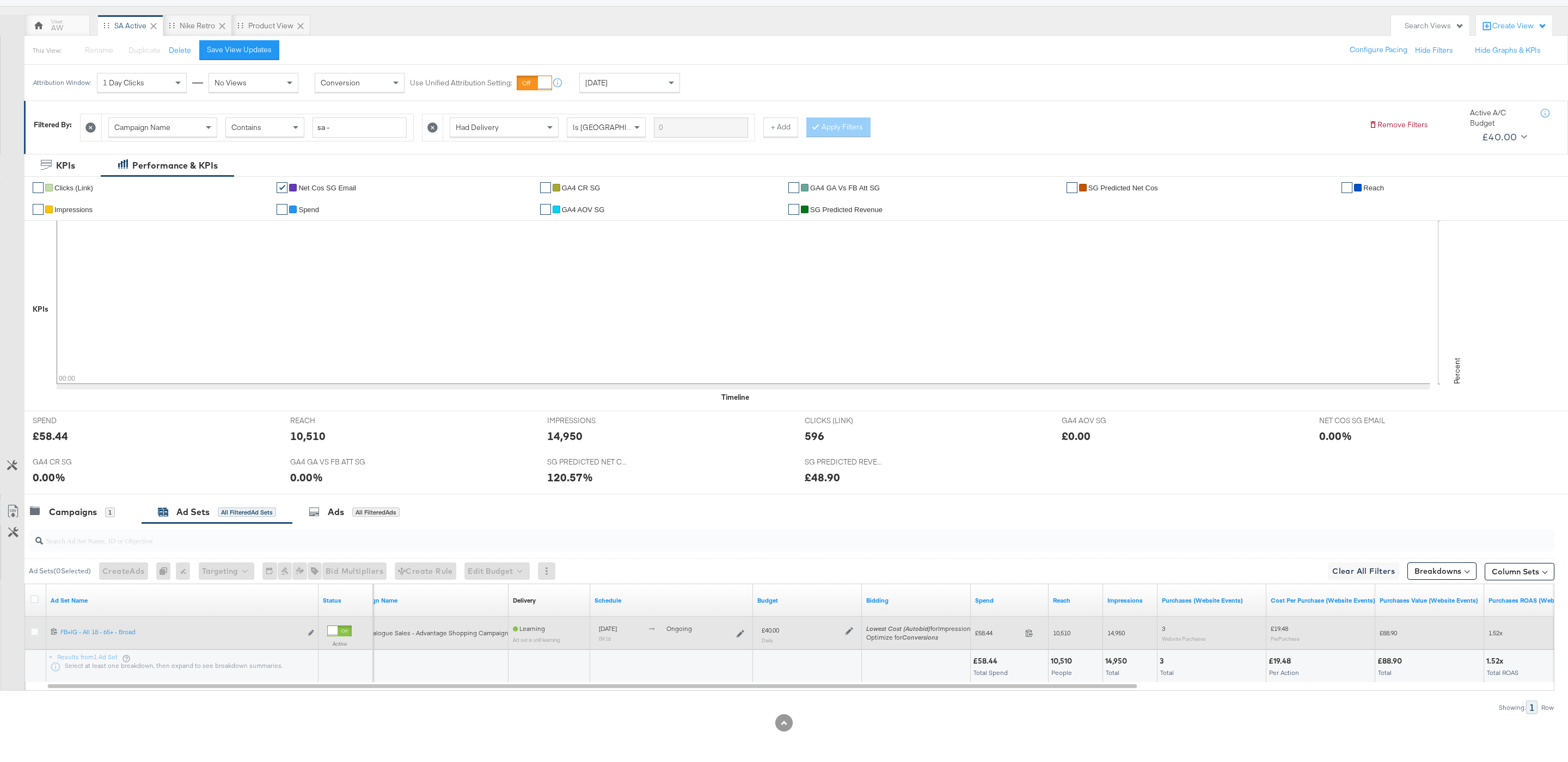
click at [950, 625] on span "Lowest Cost (Autobid) for Impressions" at bounding box center [920, 629] width 108 height 8
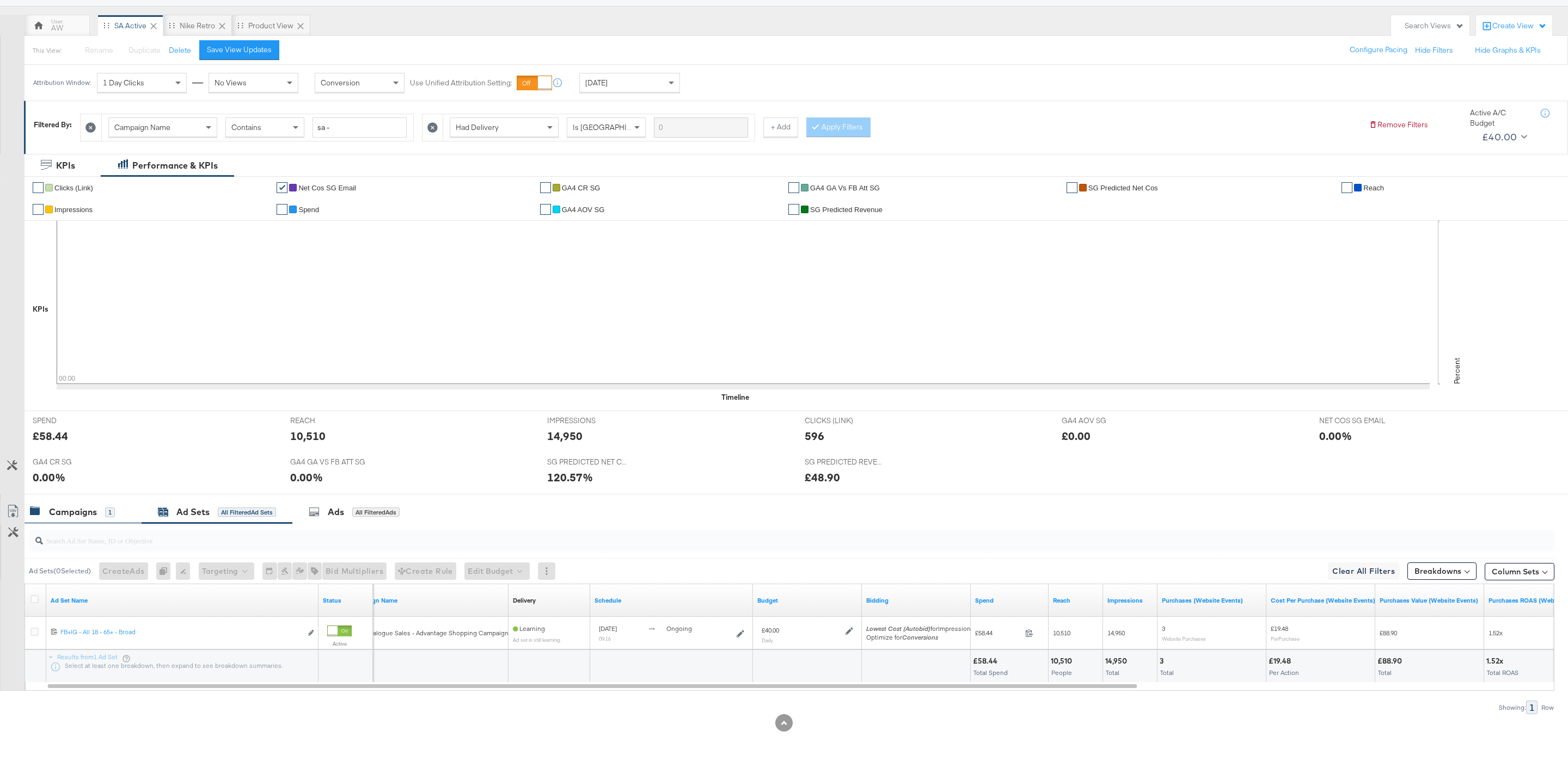
click at [74, 513] on div "Campaigns" at bounding box center [73, 512] width 48 height 12
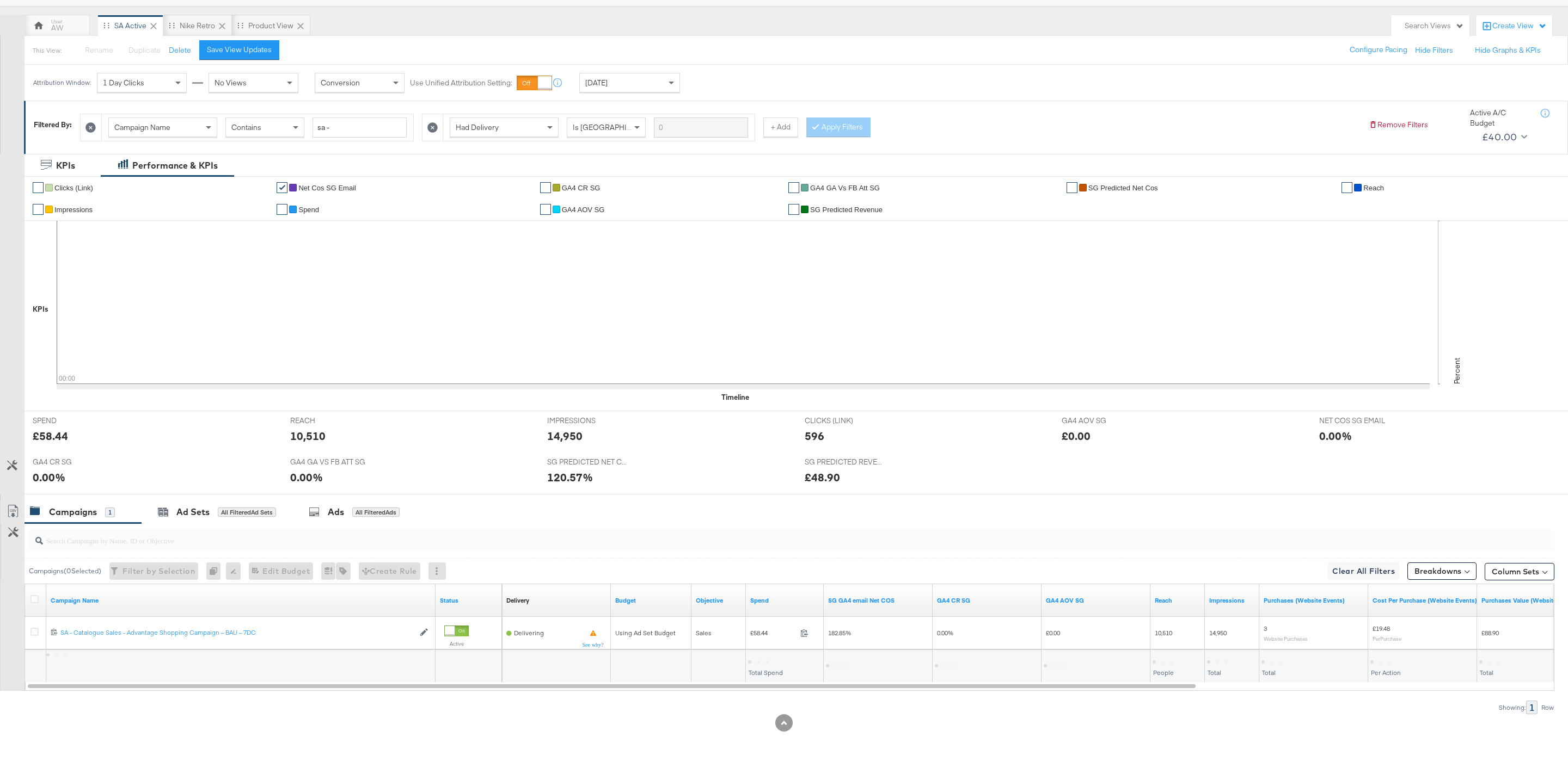
click at [74, 513] on div "Campaigns" at bounding box center [73, 512] width 48 height 12
click at [162, 508] on icon at bounding box center [162, 512] width 10 height 10
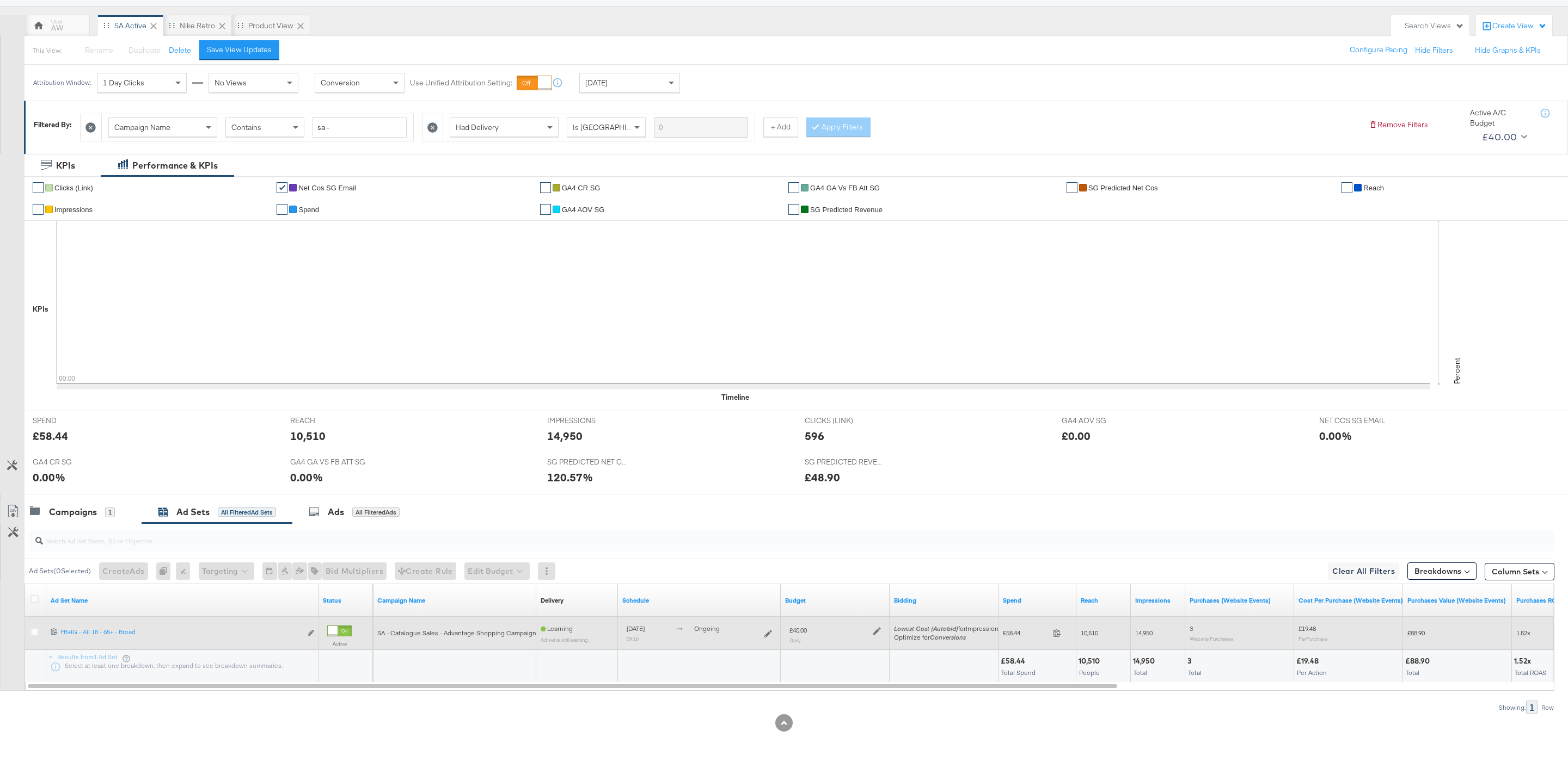
click at [884, 631] on div "£40.00 Daily" at bounding box center [835, 635] width 100 height 26
click at [879, 631] on icon at bounding box center [877, 631] width 8 height 8
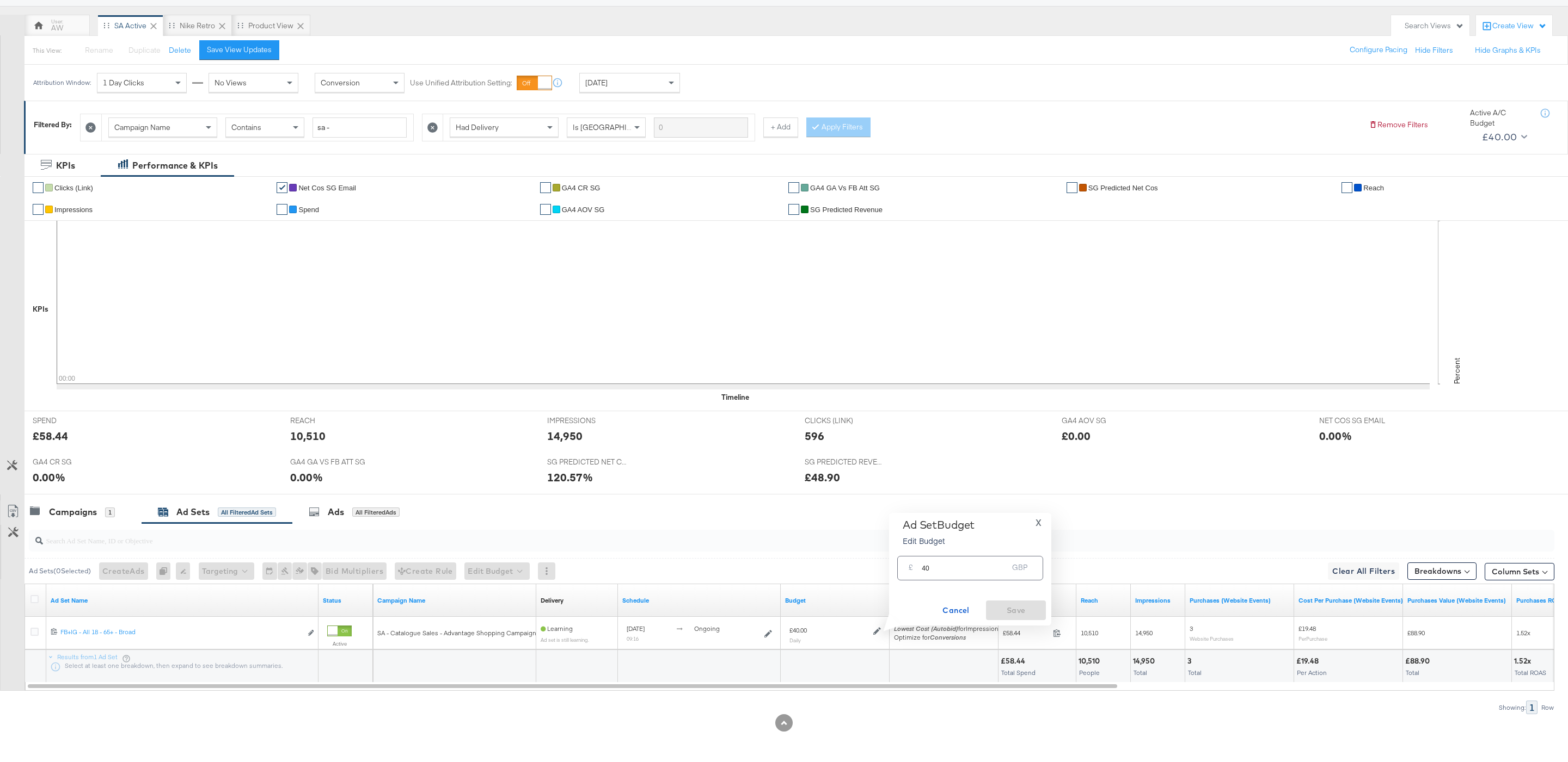
click at [942, 570] on input "40" at bounding box center [964, 564] width 86 height 24
type input "30"
click at [1016, 619] on button "Save" at bounding box center [1015, 610] width 60 height 20
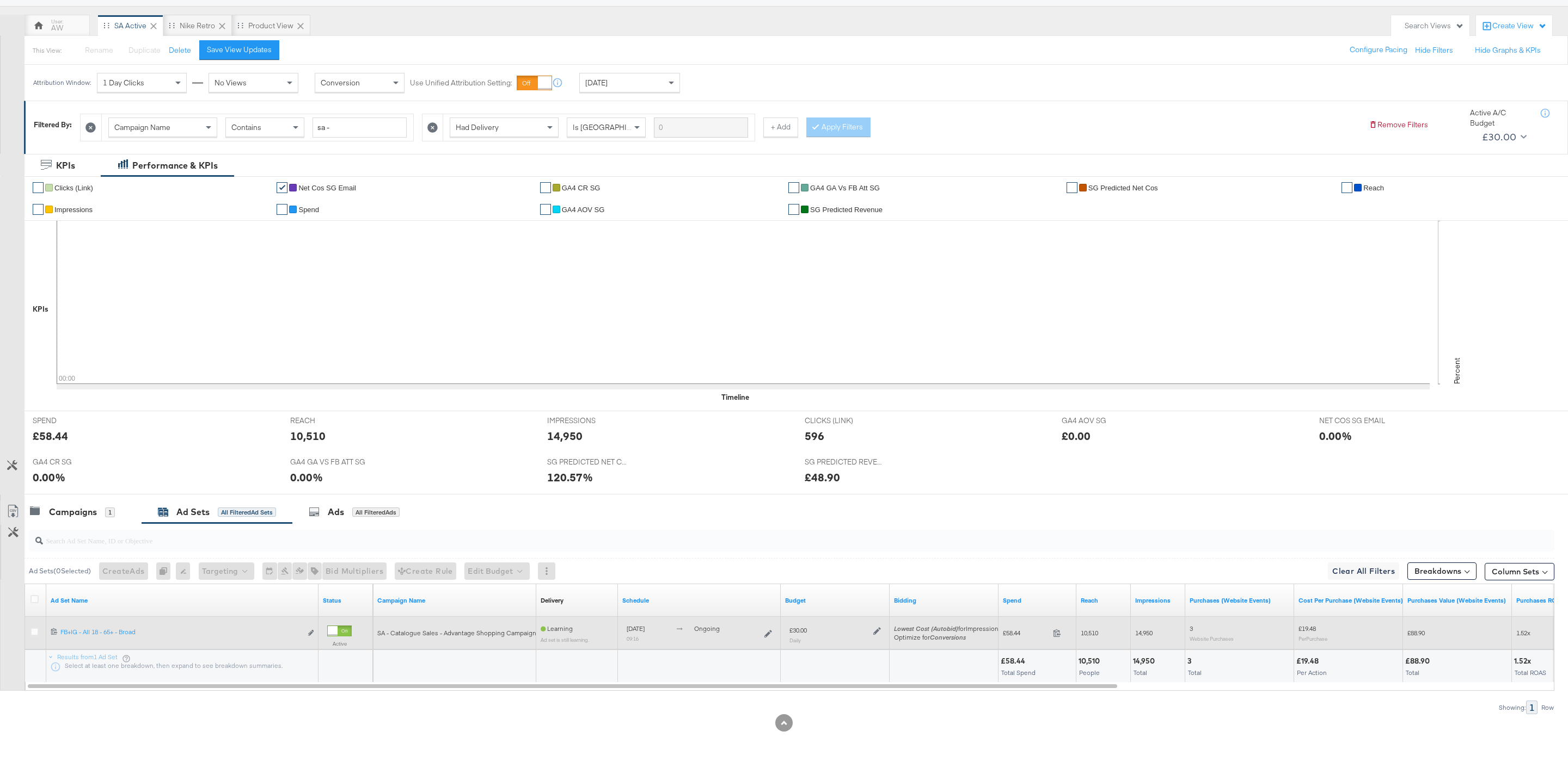
click at [876, 630] on icon at bounding box center [877, 631] width 8 height 8
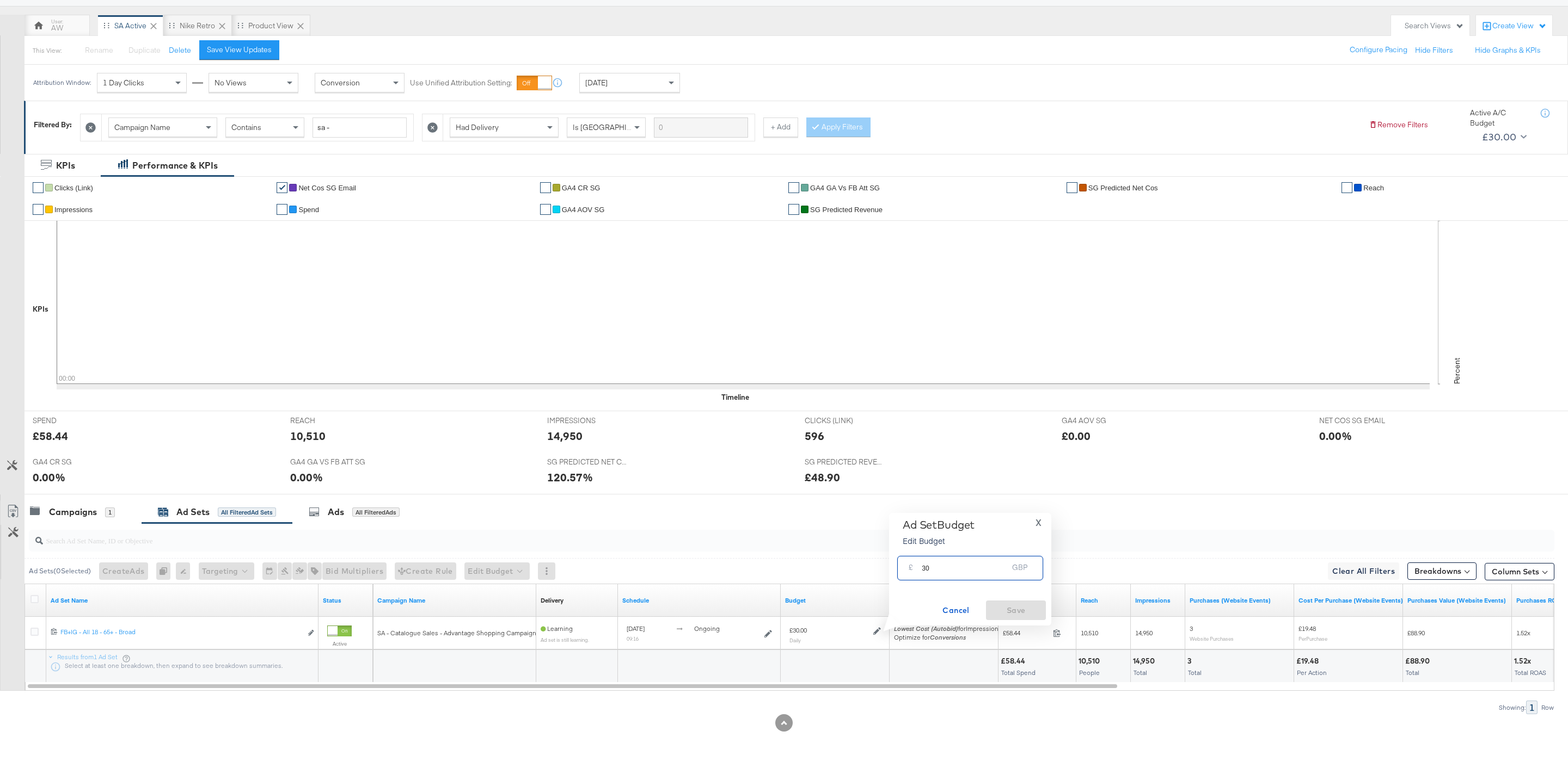
click at [922, 571] on input "30" at bounding box center [964, 564] width 86 height 24
type input "40"
click at [1026, 612] on span "Save" at bounding box center [1015, 611] width 51 height 13
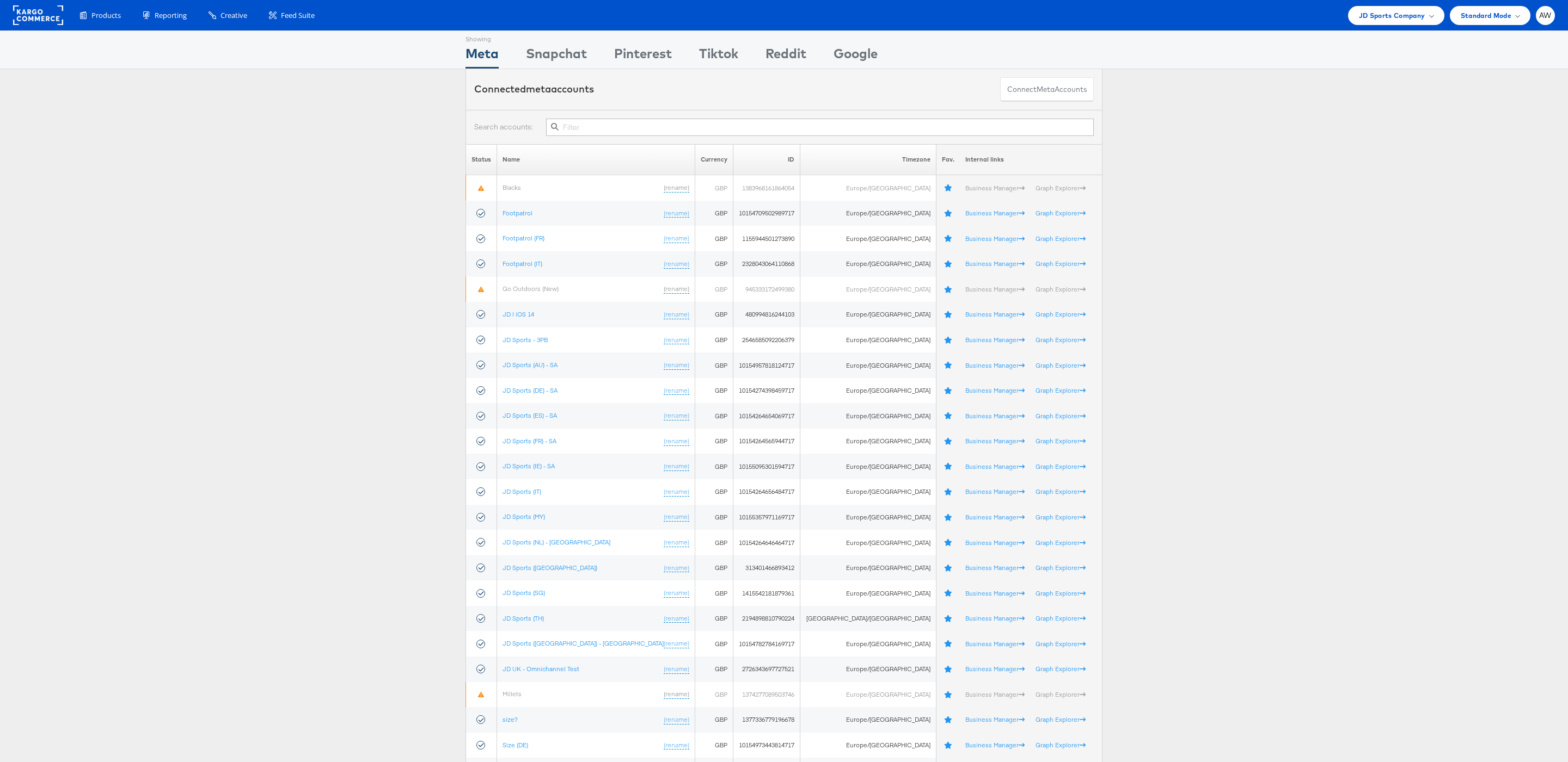
click at [724, 127] on input "text" at bounding box center [820, 127] width 548 height 17
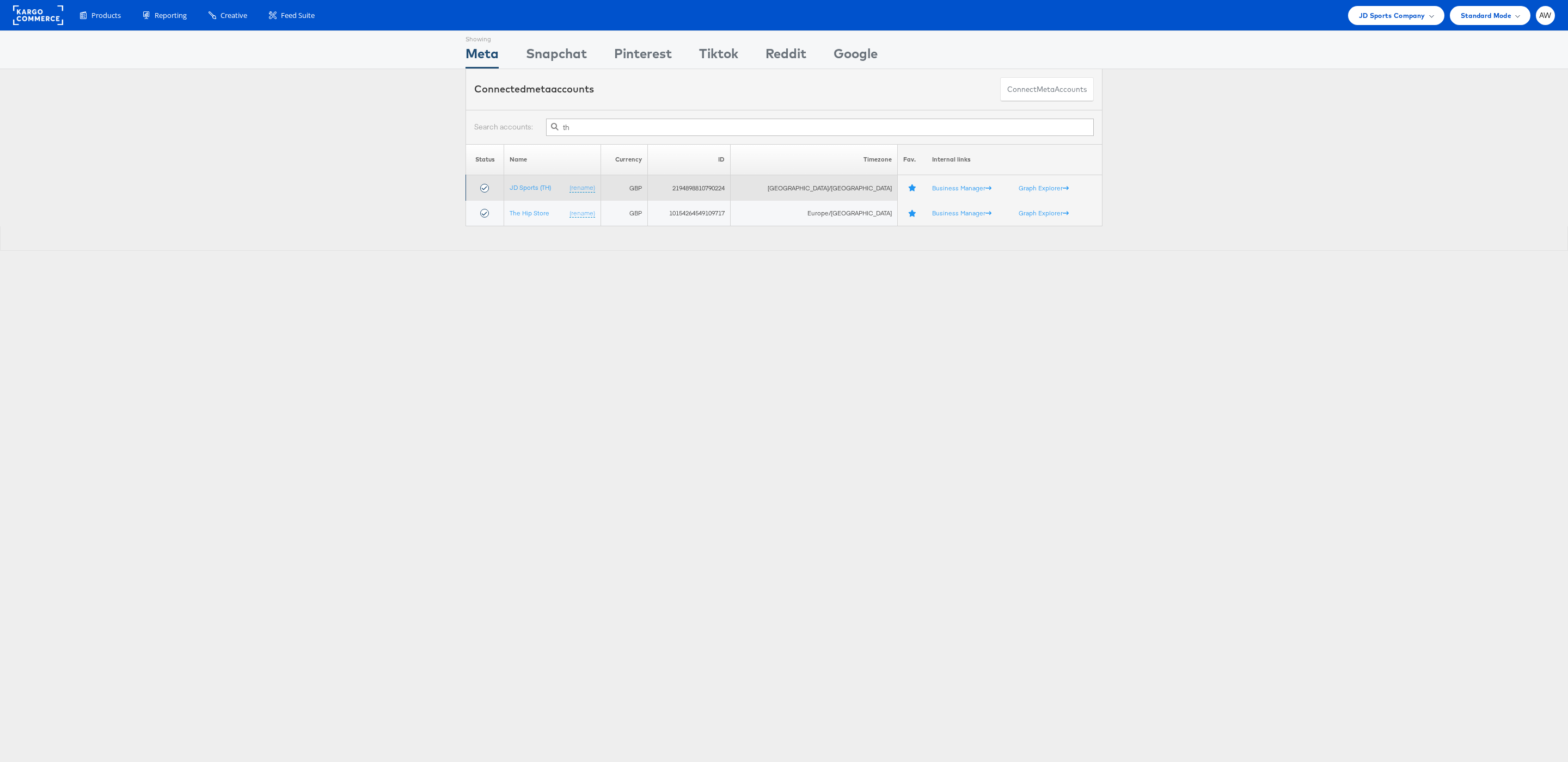
type input "th"
click at [537, 199] on td "JD Sports (TH) (rename)" at bounding box center [553, 188] width 97 height 25
click at [537, 192] on link "JD Sports (TH)" at bounding box center [530, 187] width 42 height 8
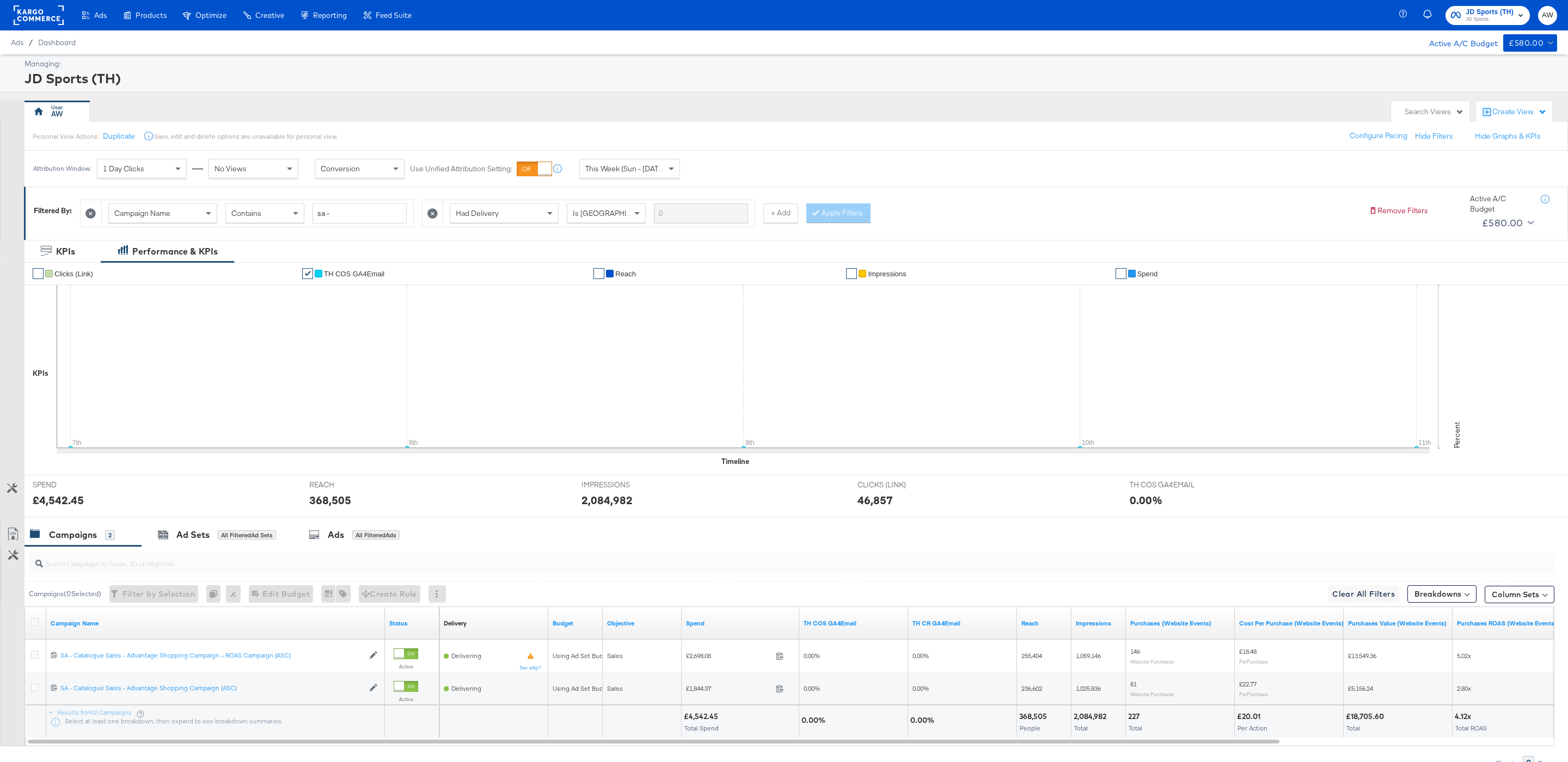
click at [623, 174] on span "This Week (Sun - [DATE])" at bounding box center [625, 168] width 81 height 9
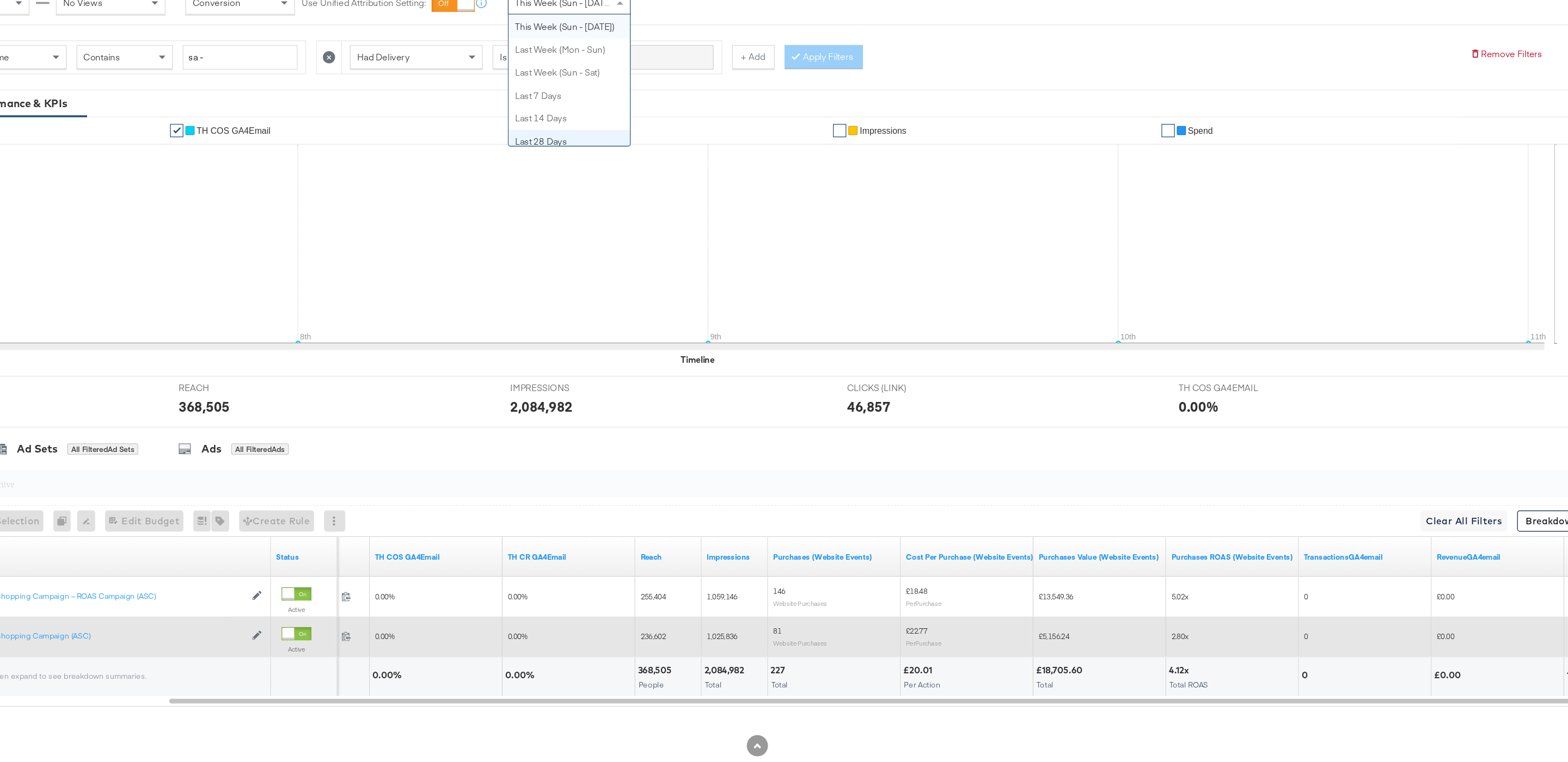
scroll to position [59, 0]
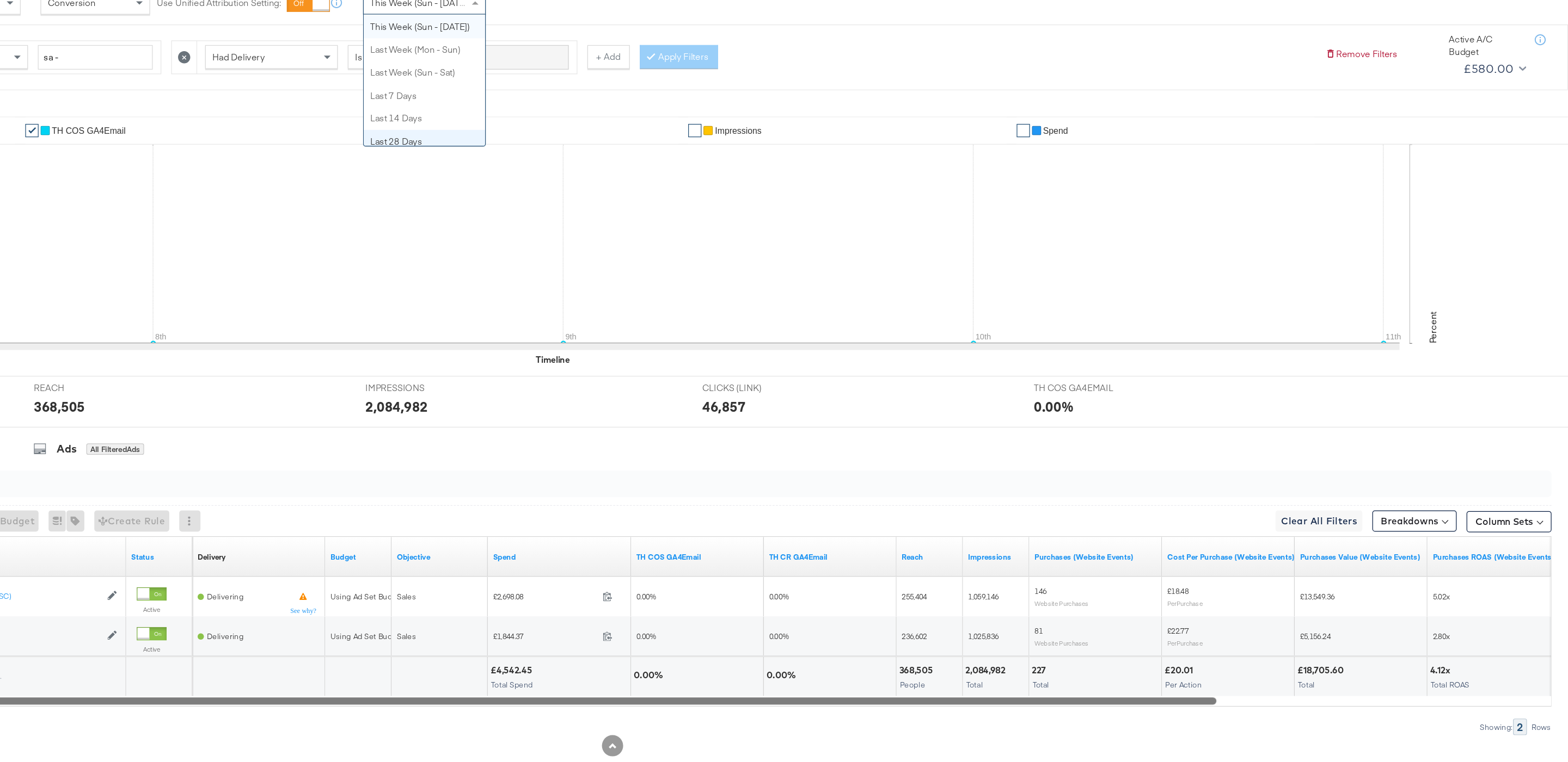
drag, startPoint x: 881, startPoint y: 686, endPoint x: 519, endPoint y: 686, distance: 362.0
click at [519, 686] on div at bounding box center [653, 686] width 1252 height 9
drag, startPoint x: 1136, startPoint y: 684, endPoint x: 694, endPoint y: 719, distance: 443.4
click at [694, 719] on div "KPIs Performance & KPIs Customize KPIs ✔ Clicks (Link) ✔ TH COS GA4Email ✔ Reac…" at bounding box center [784, 473] width 1568 height 578
drag, startPoint x: 698, startPoint y: 688, endPoint x: 552, endPoint y: 701, distance: 146.6
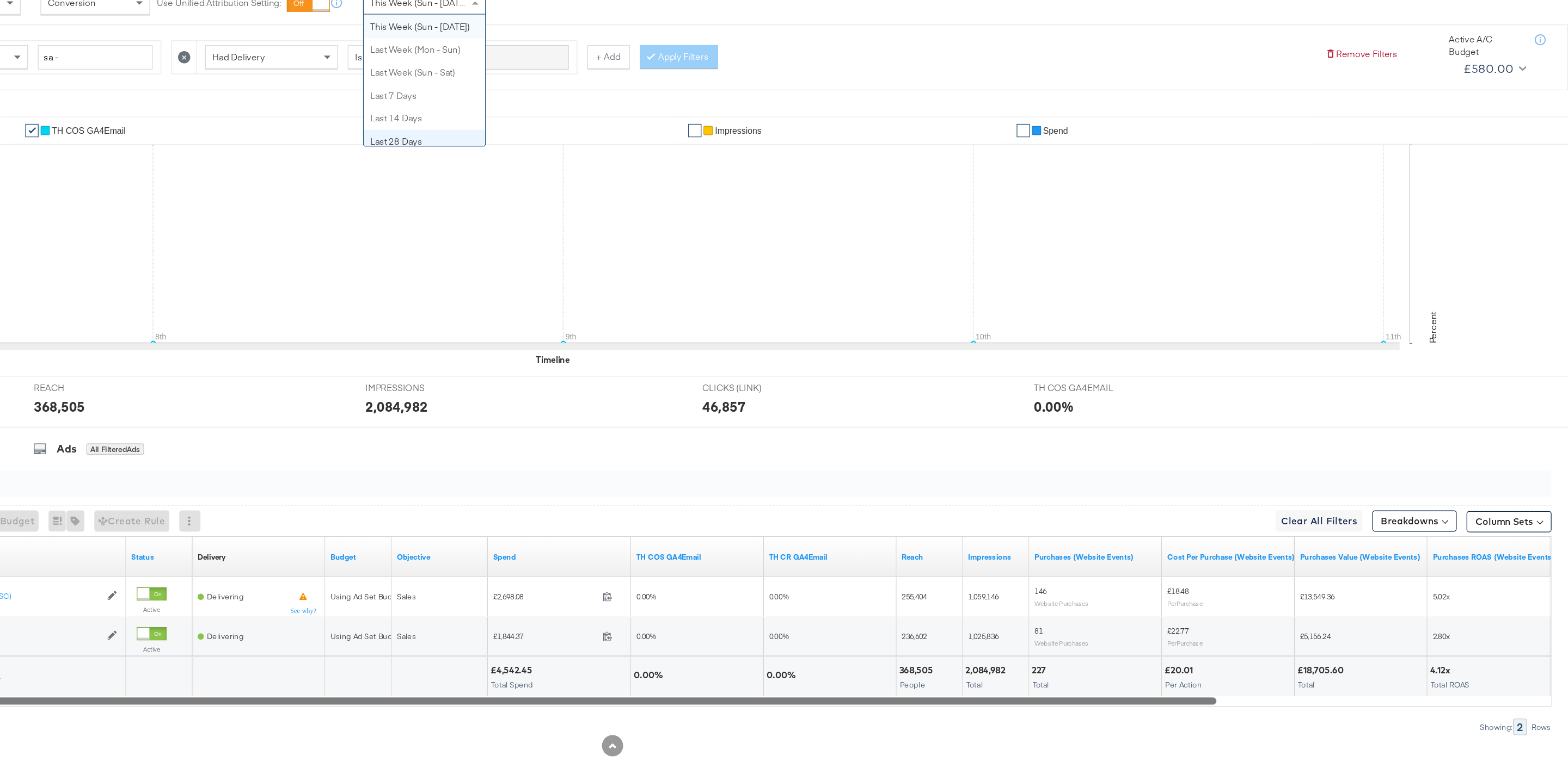
click at [552, 701] on div "Campaigns ( 0 Selected) Filter by Selection Filter 0 campaigns 0 Rename 0 campa…" at bounding box center [776, 602] width 1554 height 224
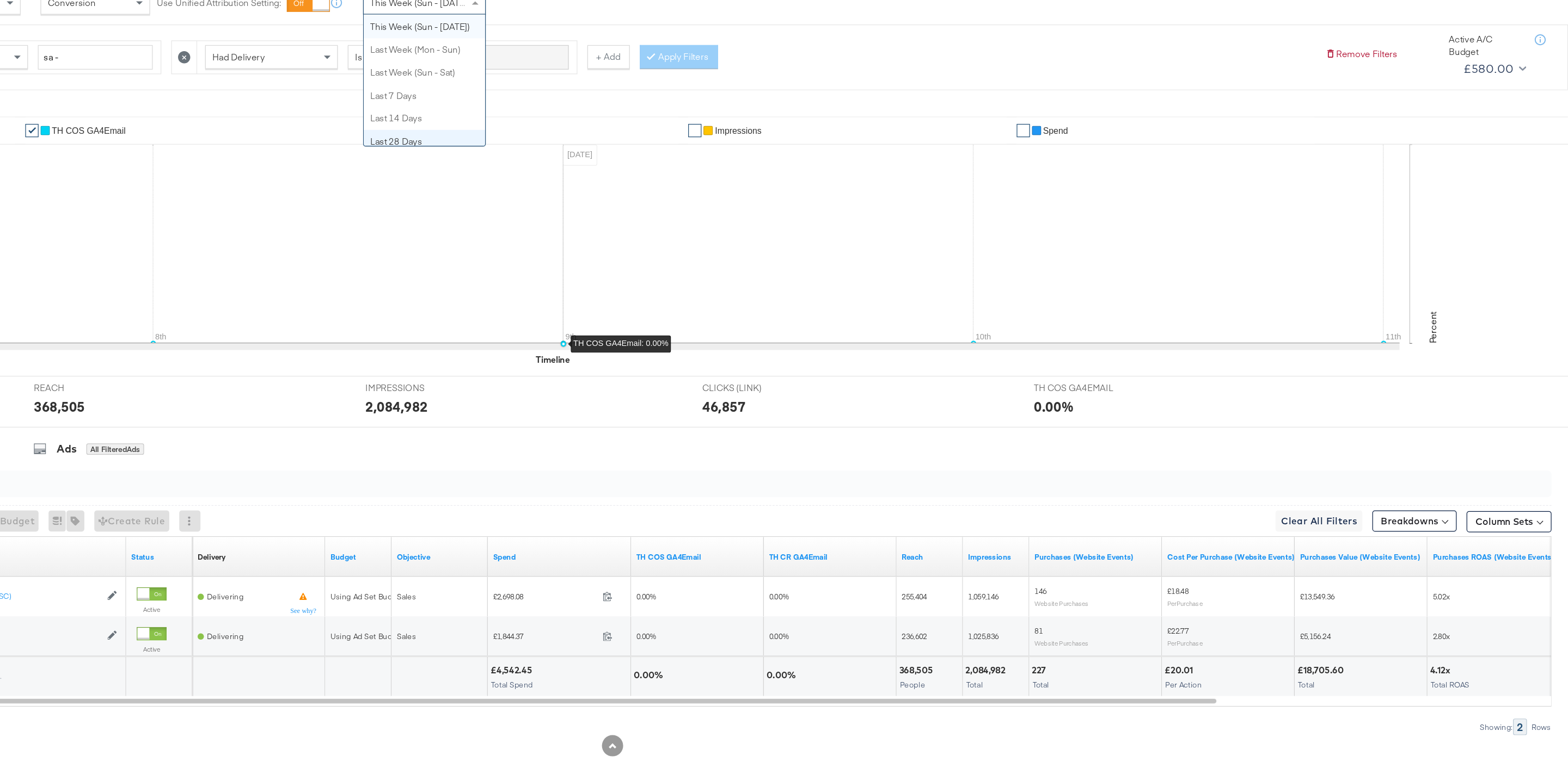
scroll to position [58, 0]
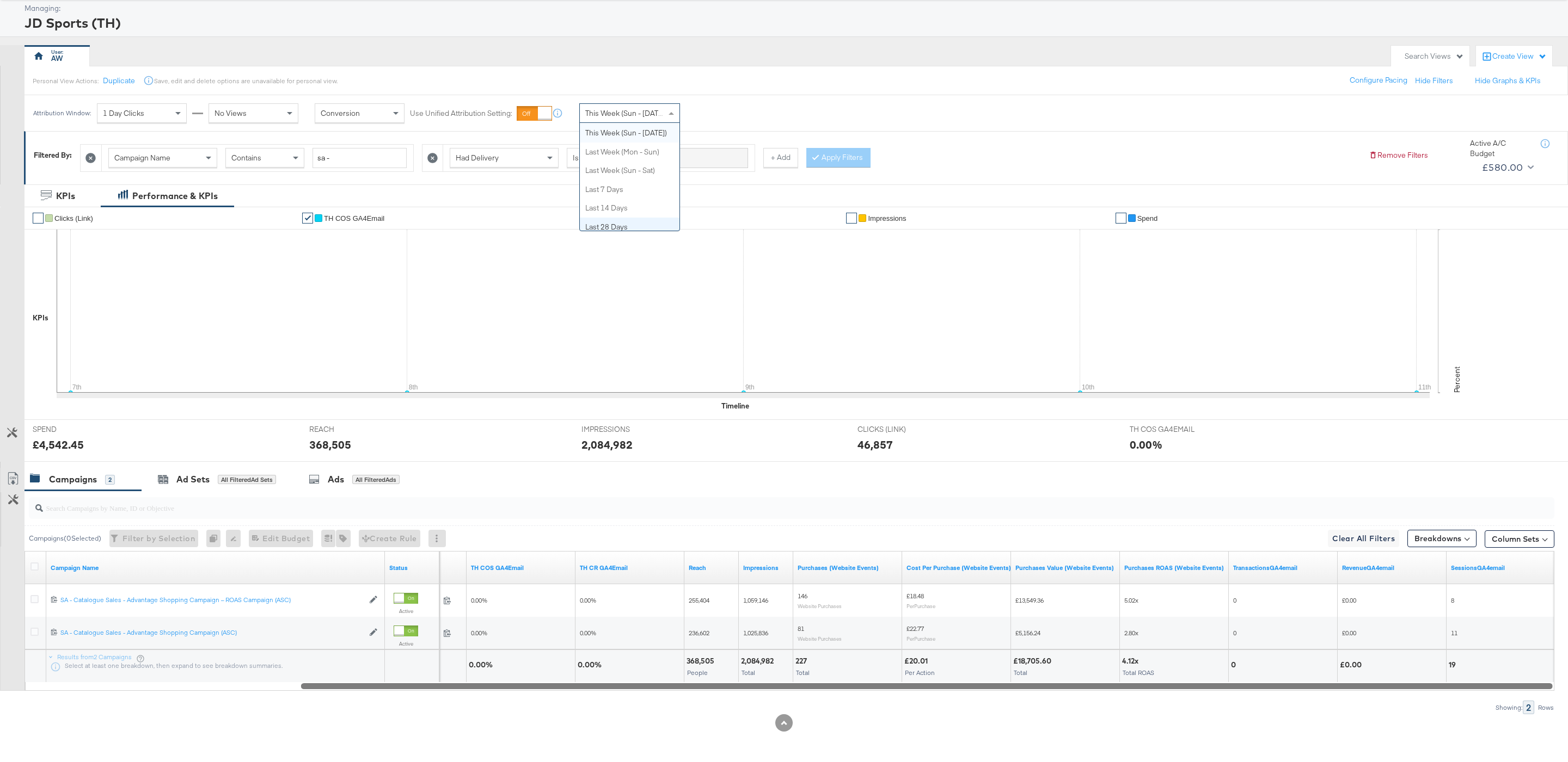
drag, startPoint x: 717, startPoint y: 688, endPoint x: 1024, endPoint y: 693, distance: 307.0
click at [1024, 693] on div "Campaigns ( 0 Selected) Filter by Selection Filter 0 campaigns 0 Rename 0 campa…" at bounding box center [776, 602] width 1554 height 224
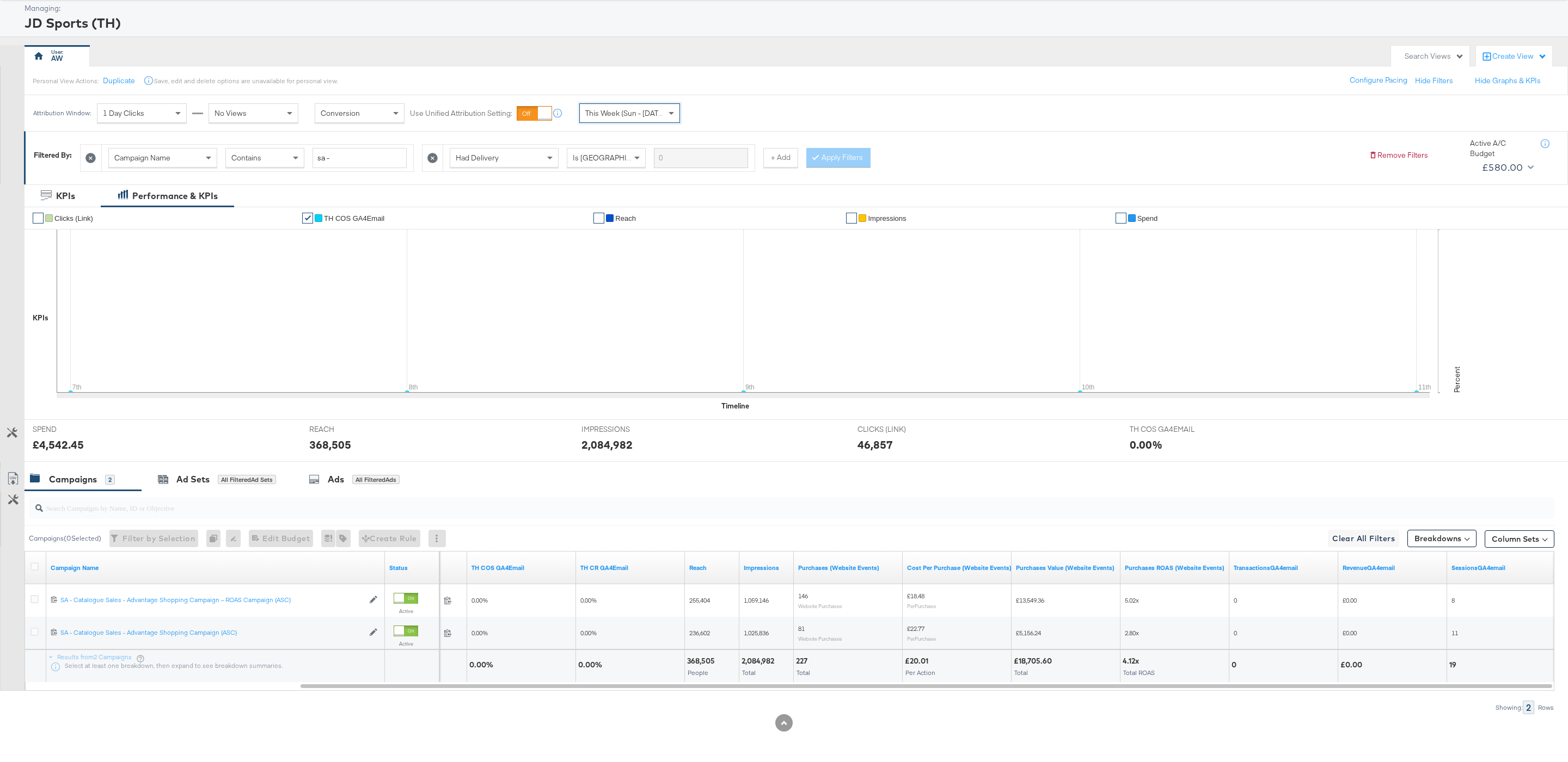
click at [535, 36] on div "Managing: JD Sports (TH) AW Search Views Create View Personal View Actions: Dup…" at bounding box center [784, 381] width 1568 height 764
